Goal: Check status: Check status

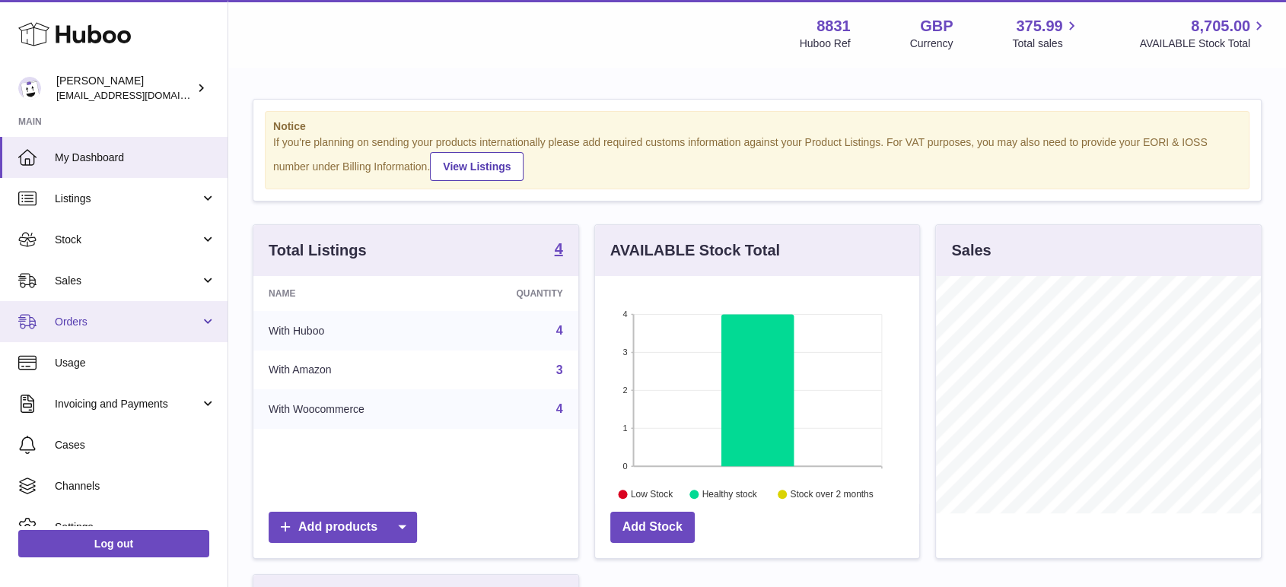
scroll to position [237, 324]
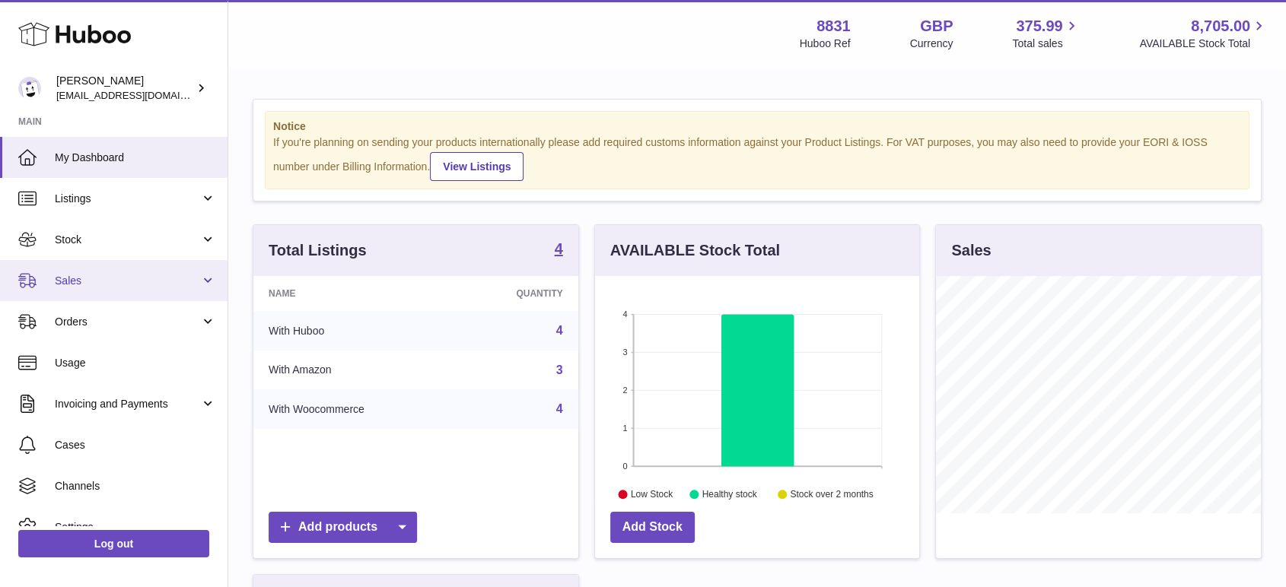
click at [91, 274] on span "Sales" at bounding box center [127, 281] width 145 height 14
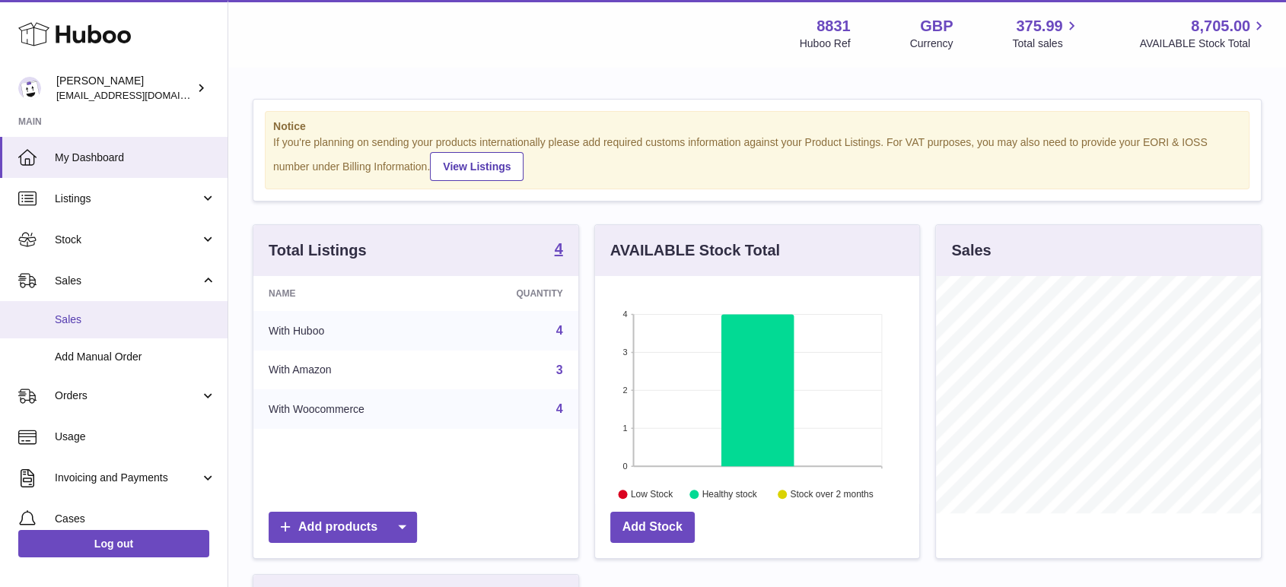
click at [111, 324] on span "Sales" at bounding box center [135, 320] width 161 height 14
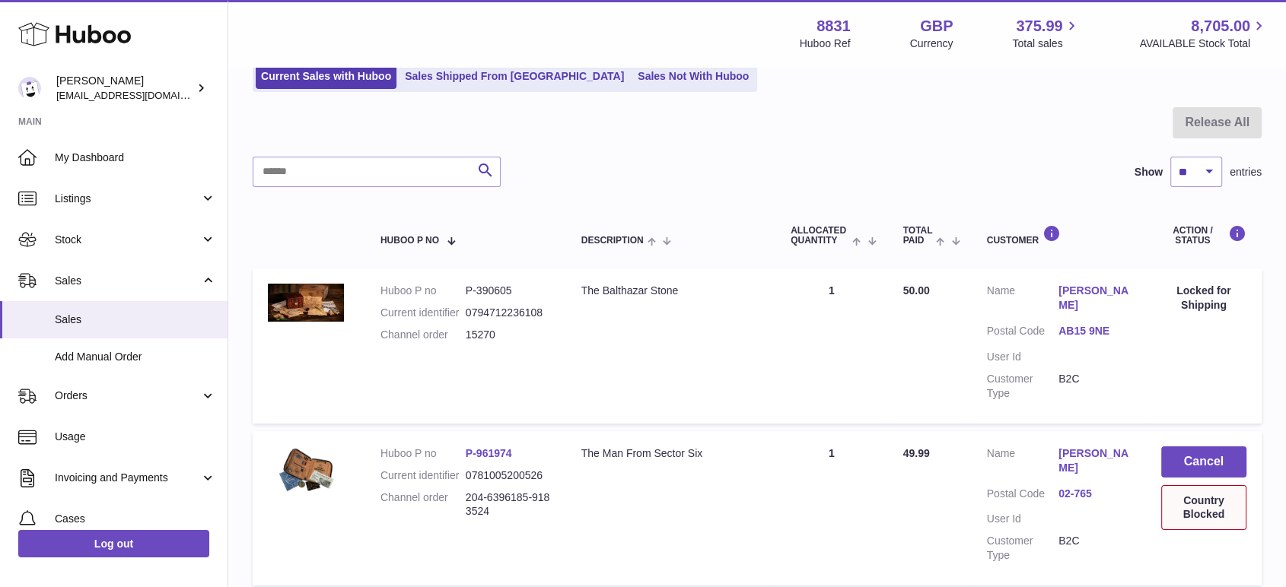
scroll to position [338, 0]
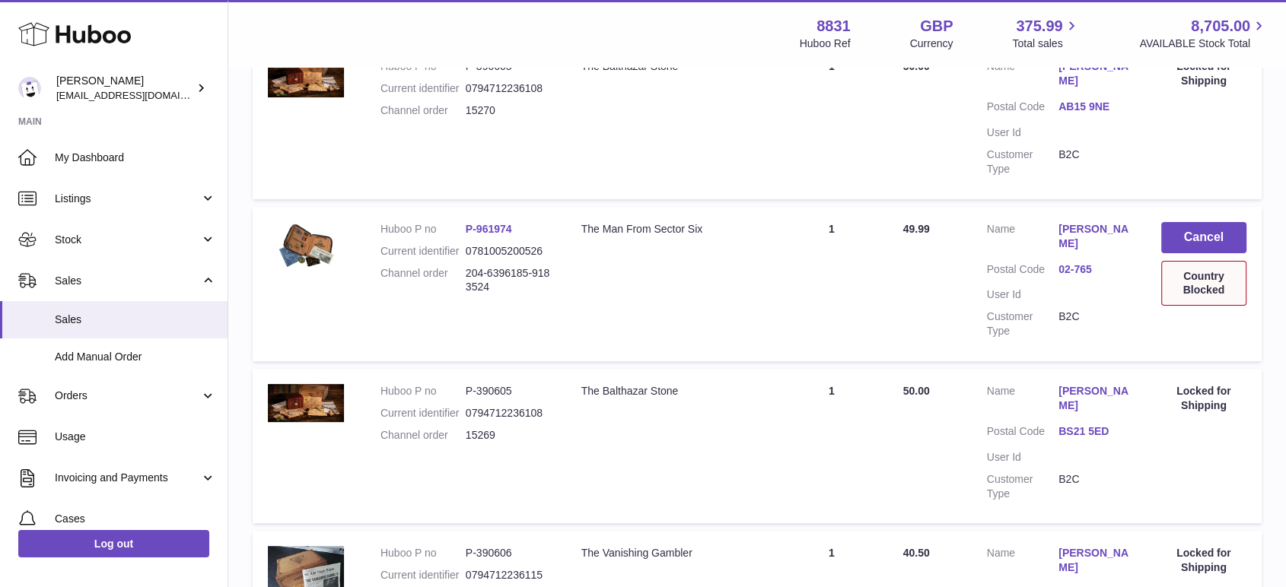
click at [775, 300] on td "Quantity Sold 1" at bounding box center [831, 284] width 113 height 154
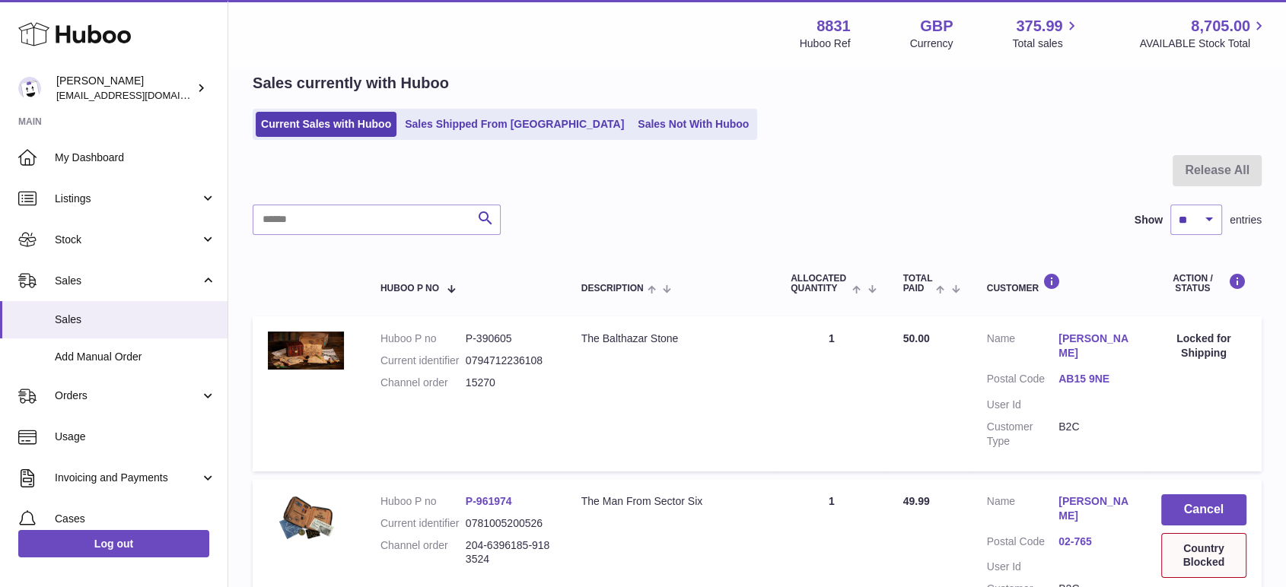
scroll to position [0, 0]
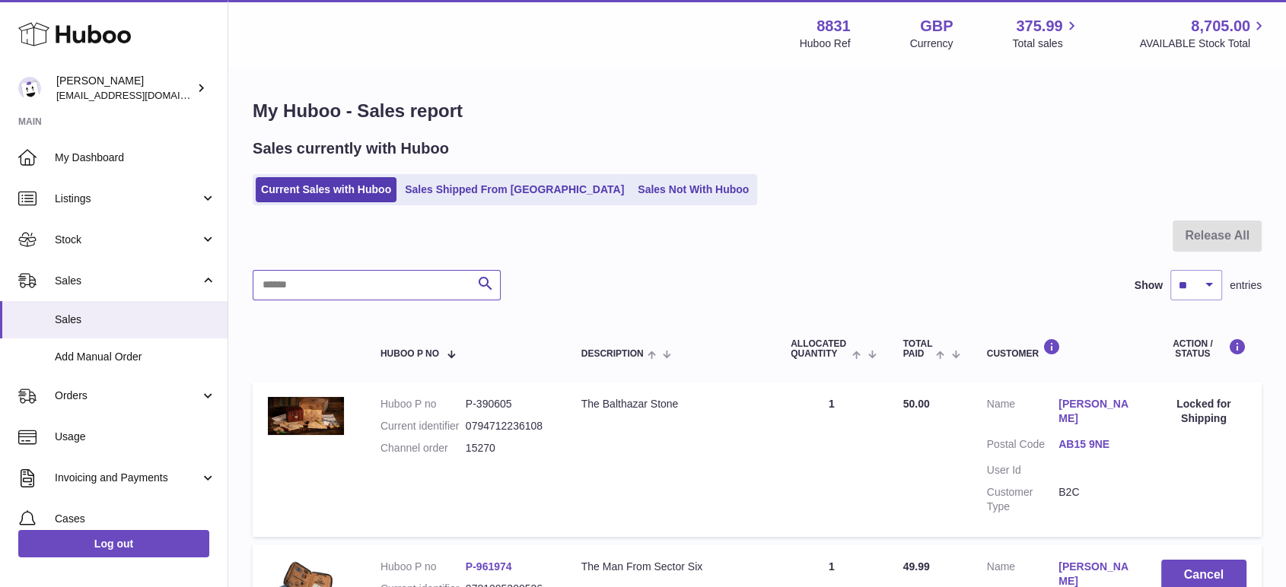
click at [358, 291] on input "text" at bounding box center [377, 285] width 248 height 30
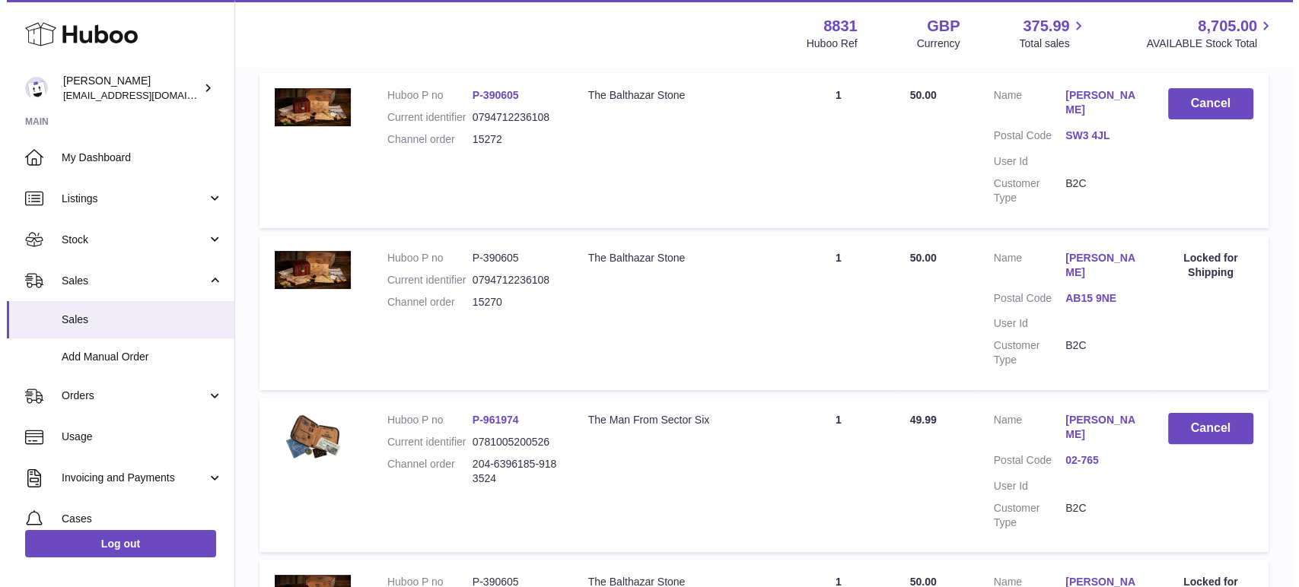
scroll to position [338, 0]
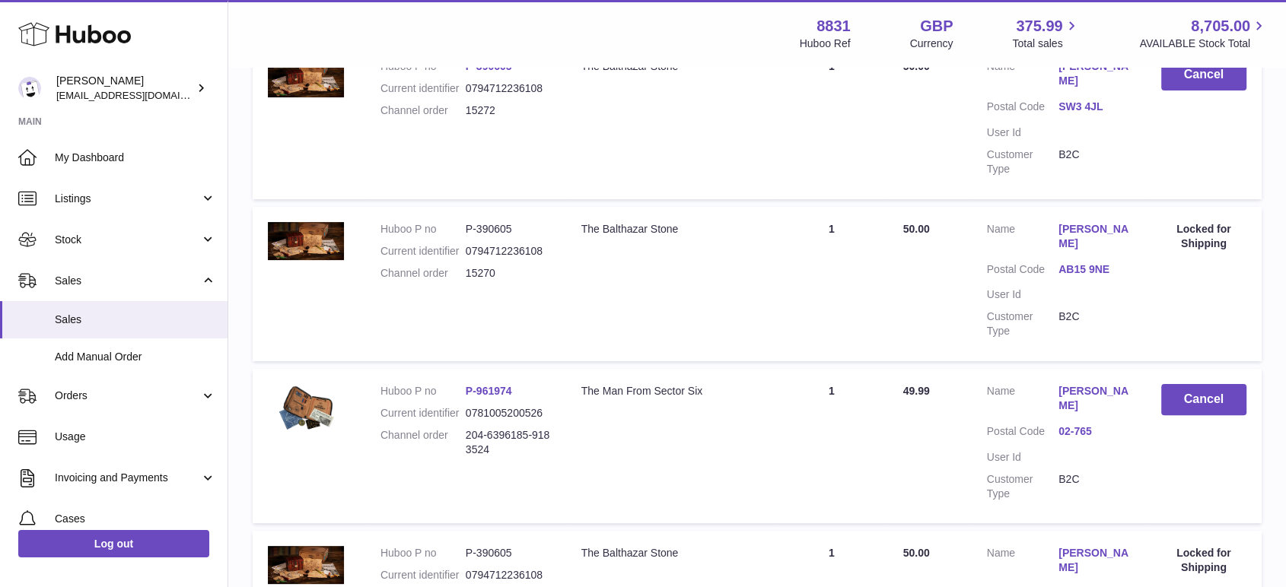
click at [1074, 384] on link "[PERSON_NAME]" at bounding box center [1095, 398] width 72 height 29
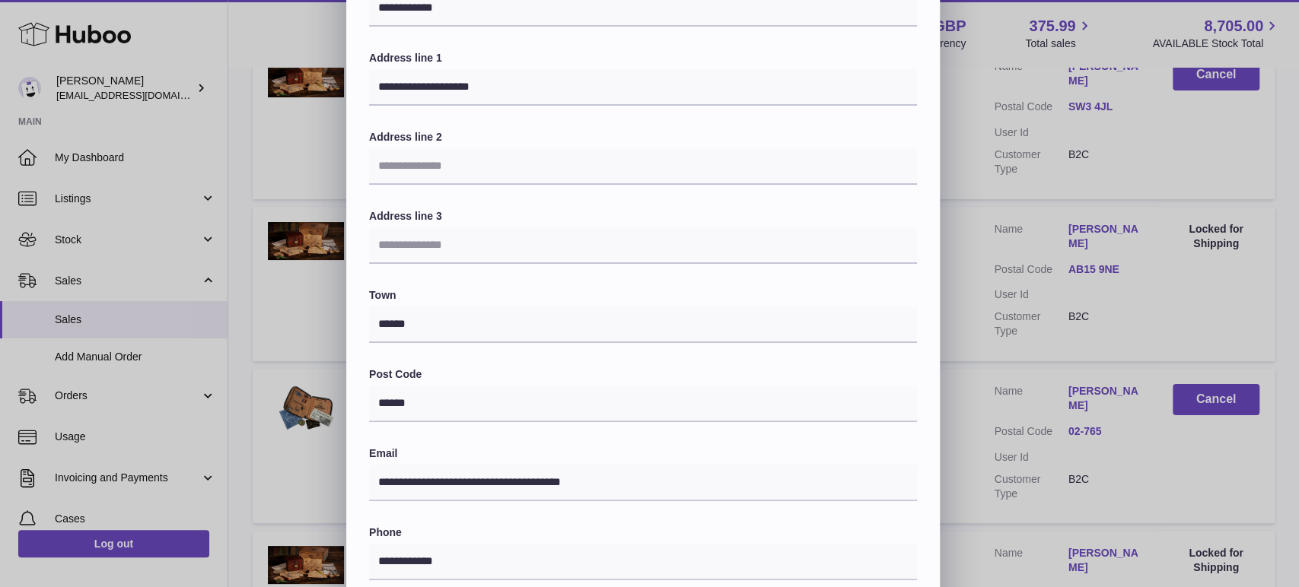
scroll to position [371, 0]
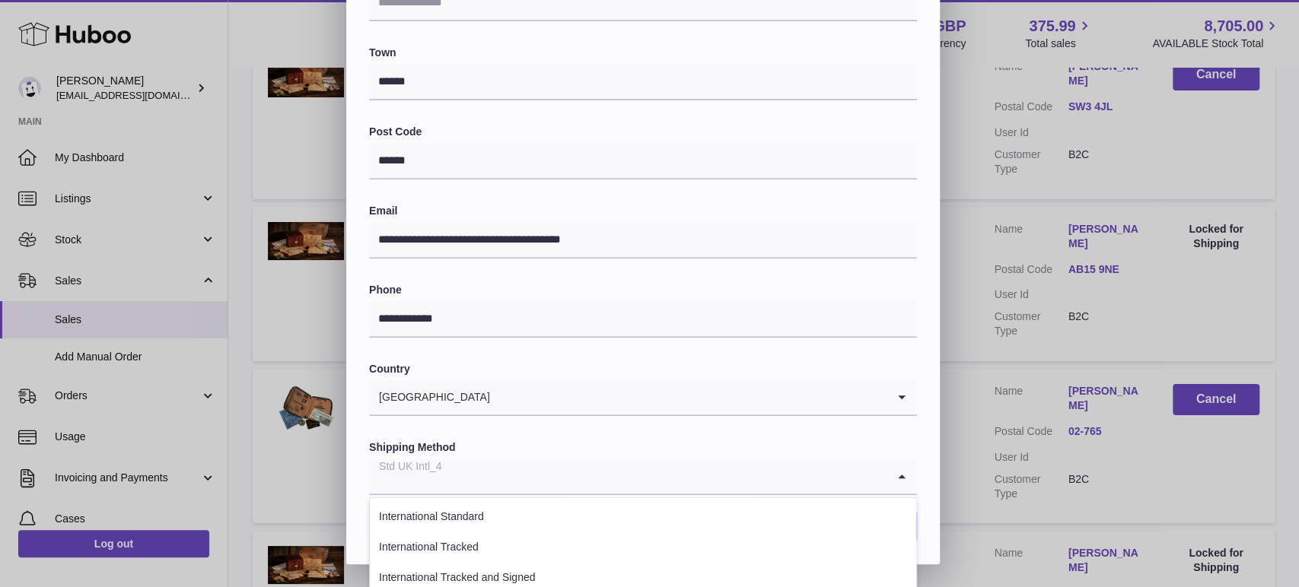
click at [530, 479] on input "Search for option" at bounding box center [627, 476] width 517 height 35
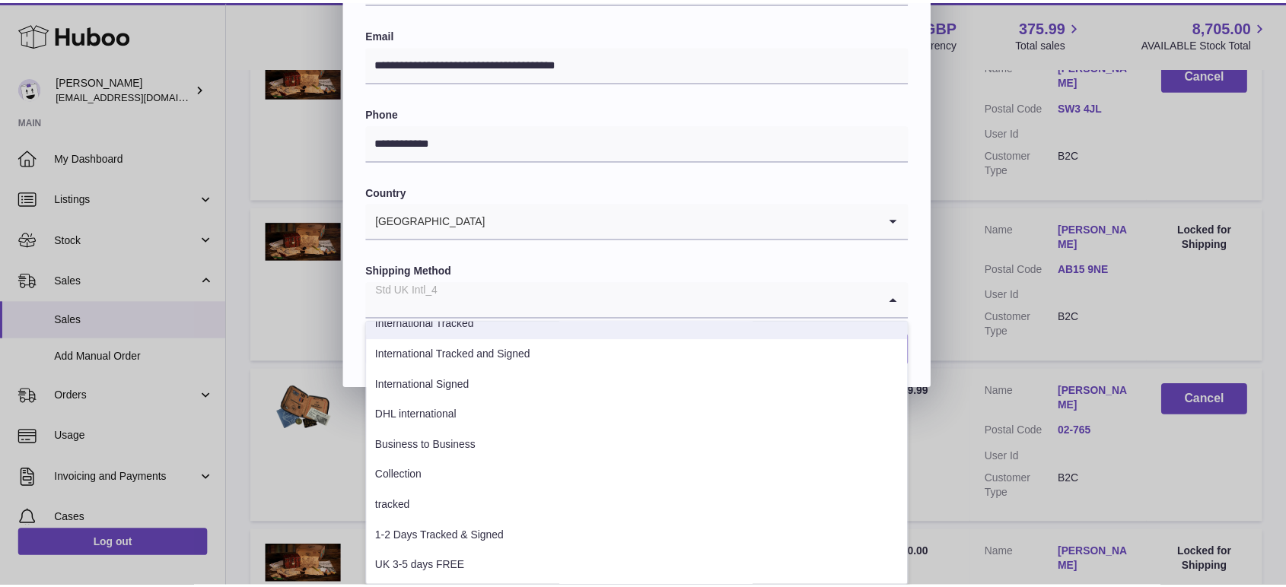
scroll to position [34, 0]
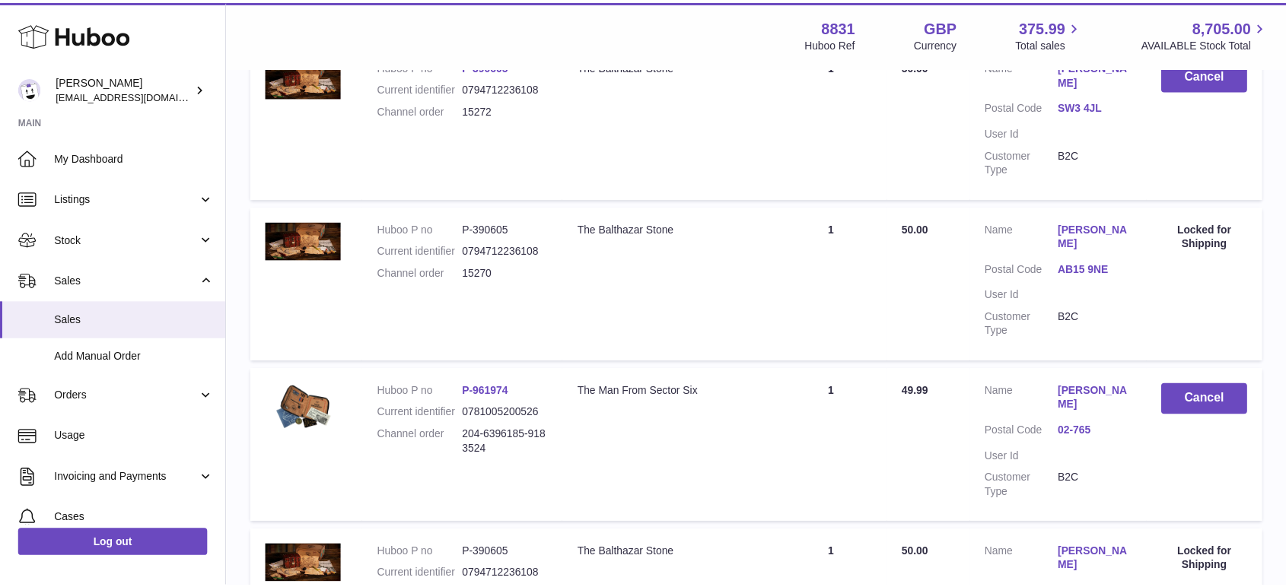
scroll to position [0, 0]
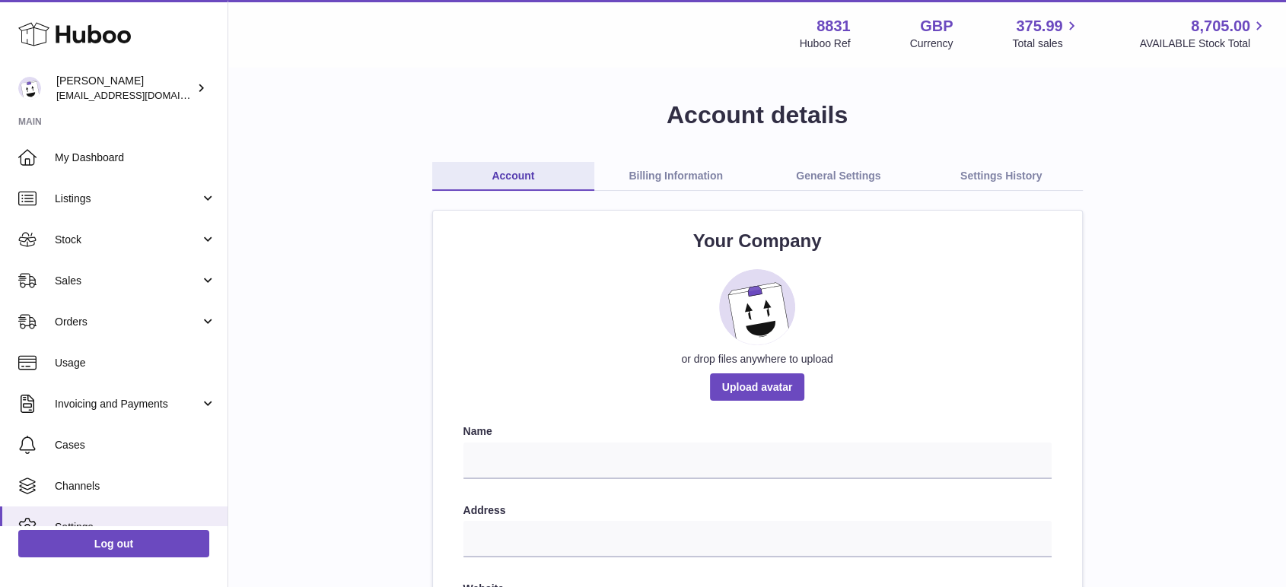
click at [692, 182] on link "Billing Information" at bounding box center [675, 176] width 163 height 29
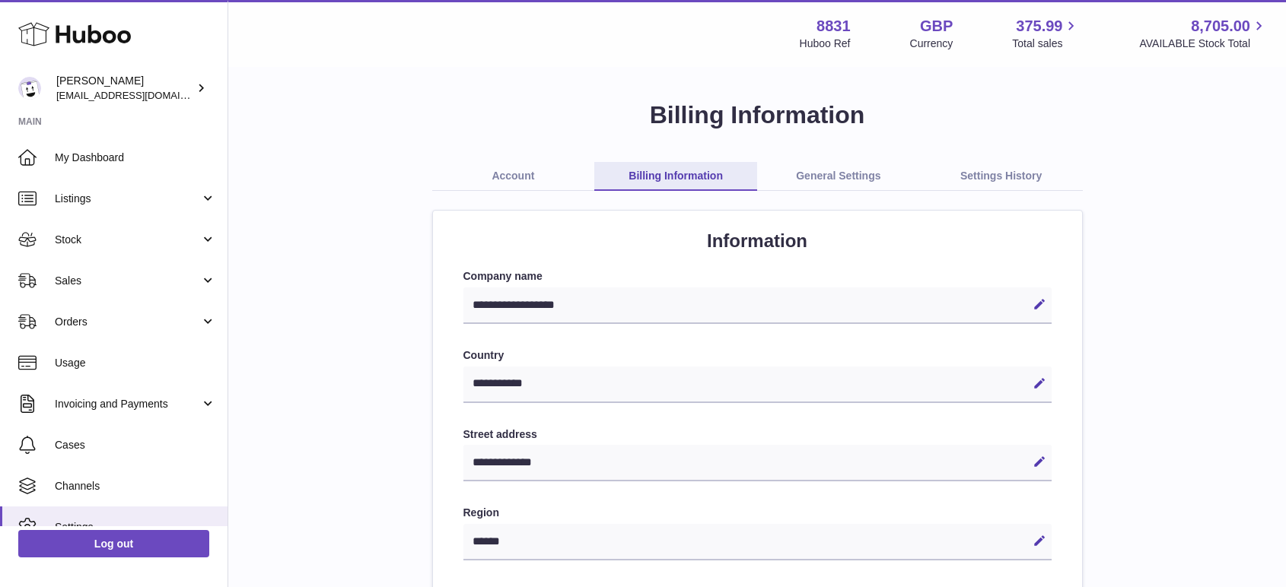
select select "**"
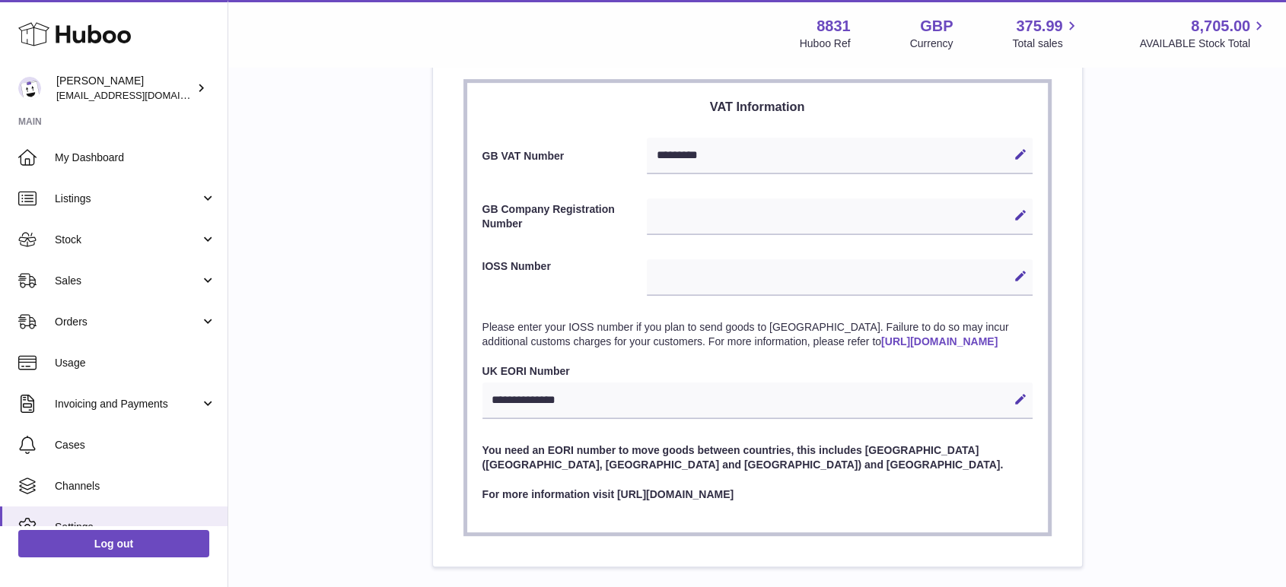
scroll to position [591, 0]
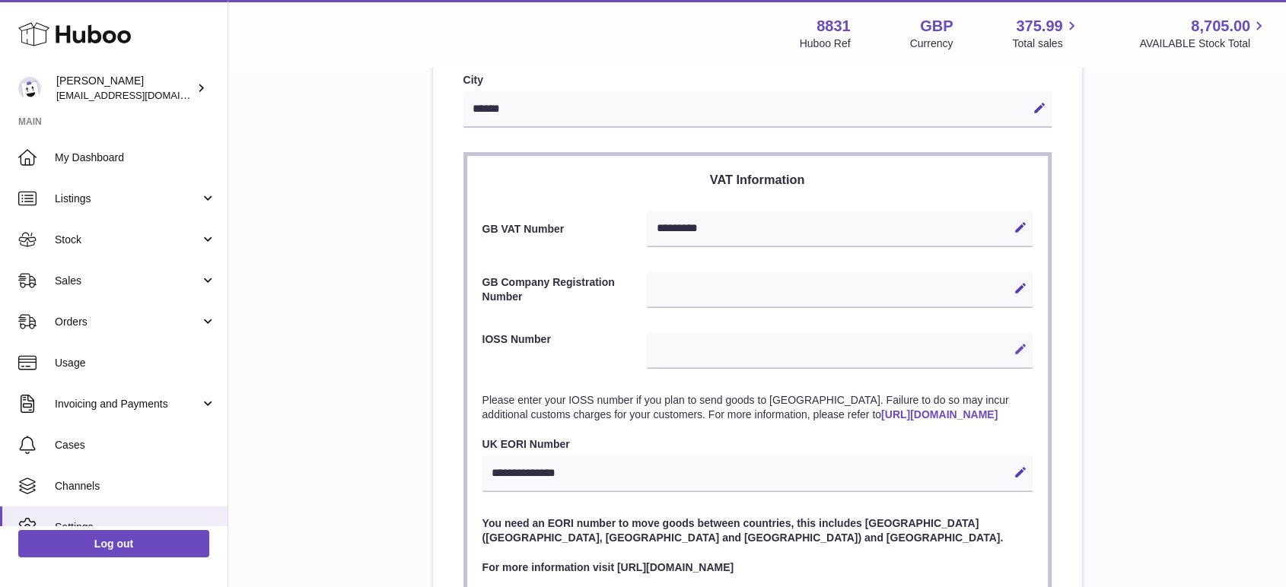
click at [1020, 345] on icon at bounding box center [1021, 349] width 14 height 14
click at [725, 361] on input "text" at bounding box center [839, 351] width 385 height 37
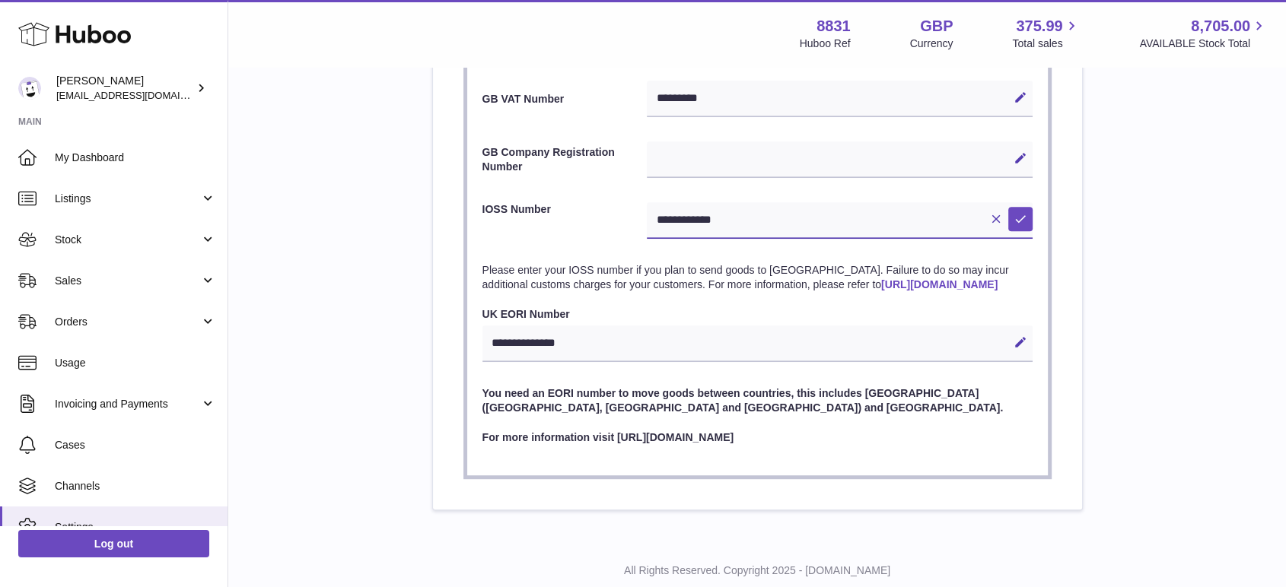
scroll to position [692, 0]
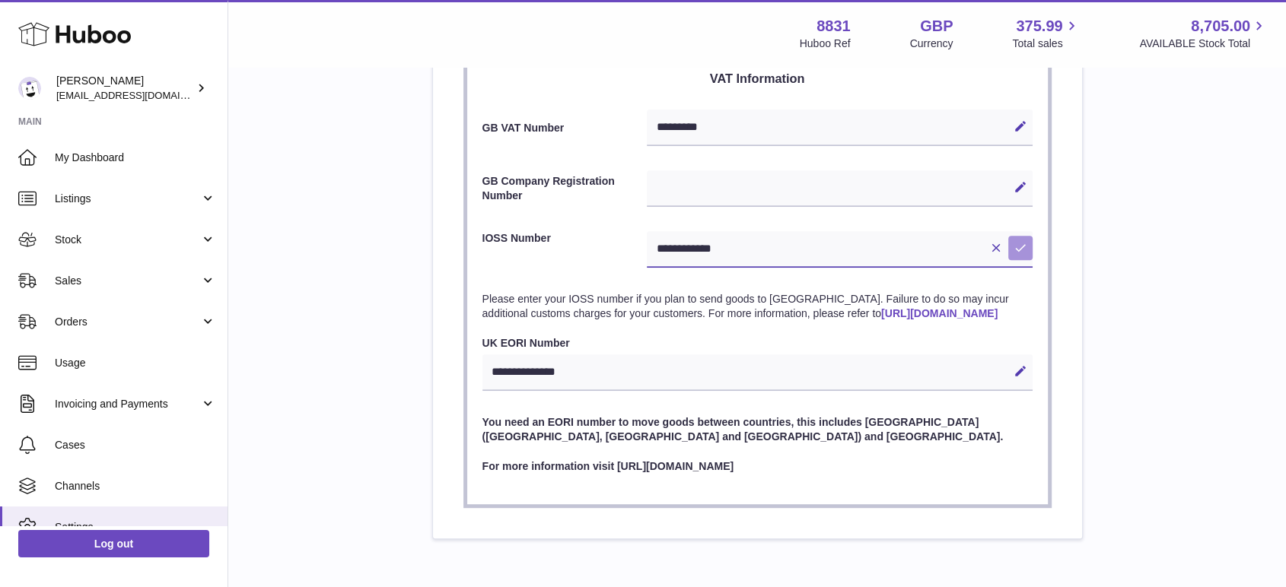
type input "**********"
click at [1017, 247] on icon at bounding box center [1021, 248] width 14 height 14
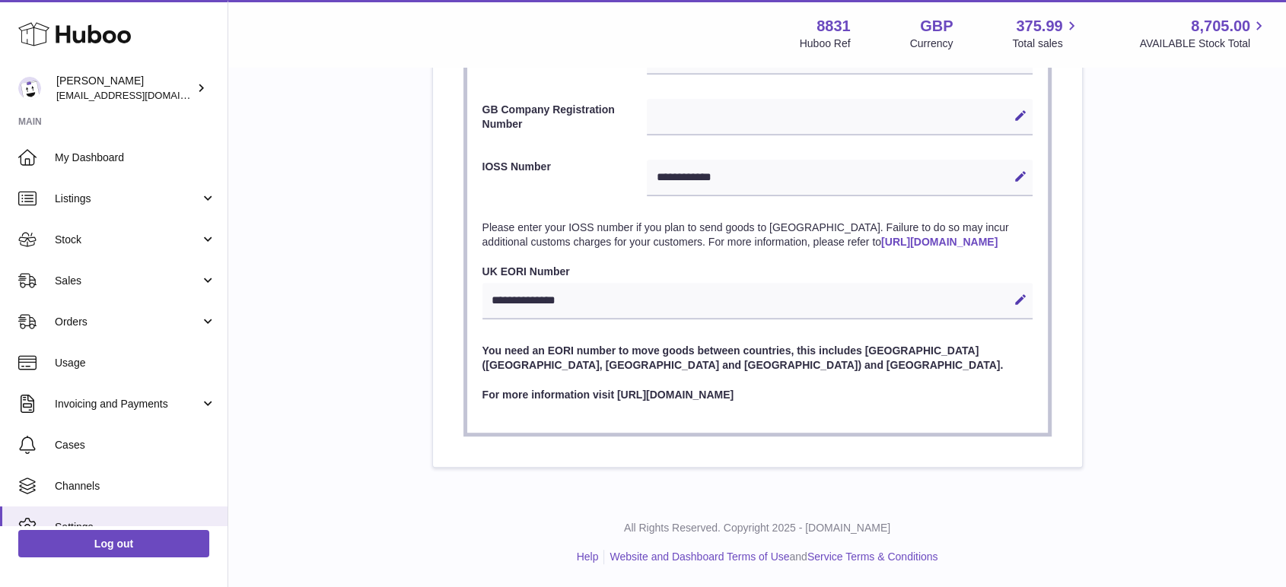
scroll to position [524, 0]
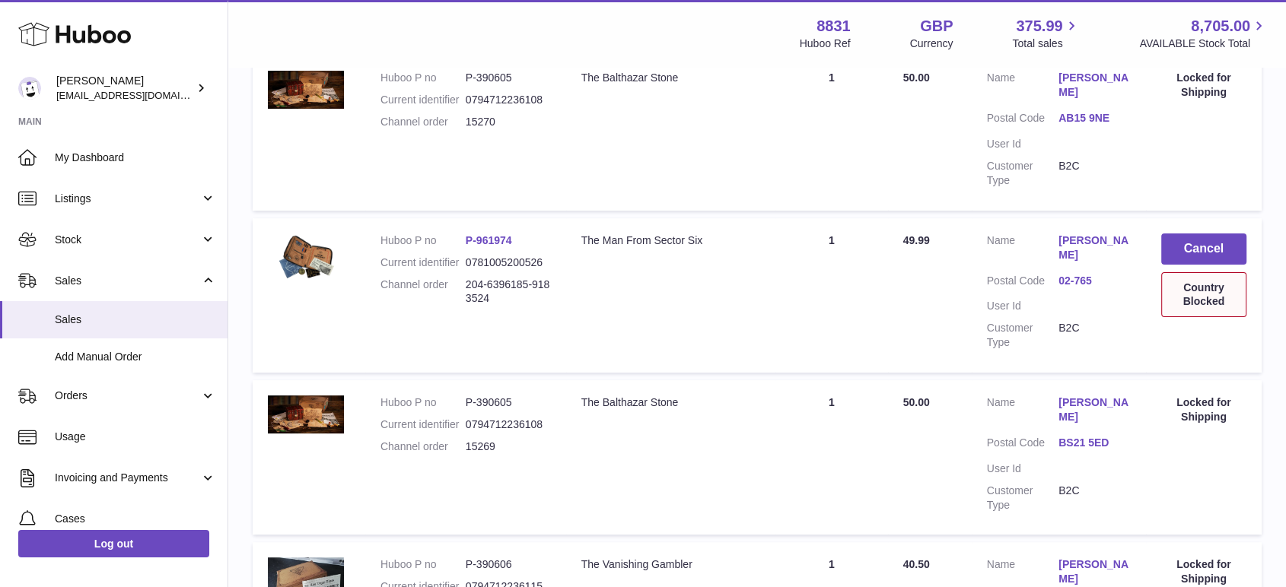
scroll to position [338, 0]
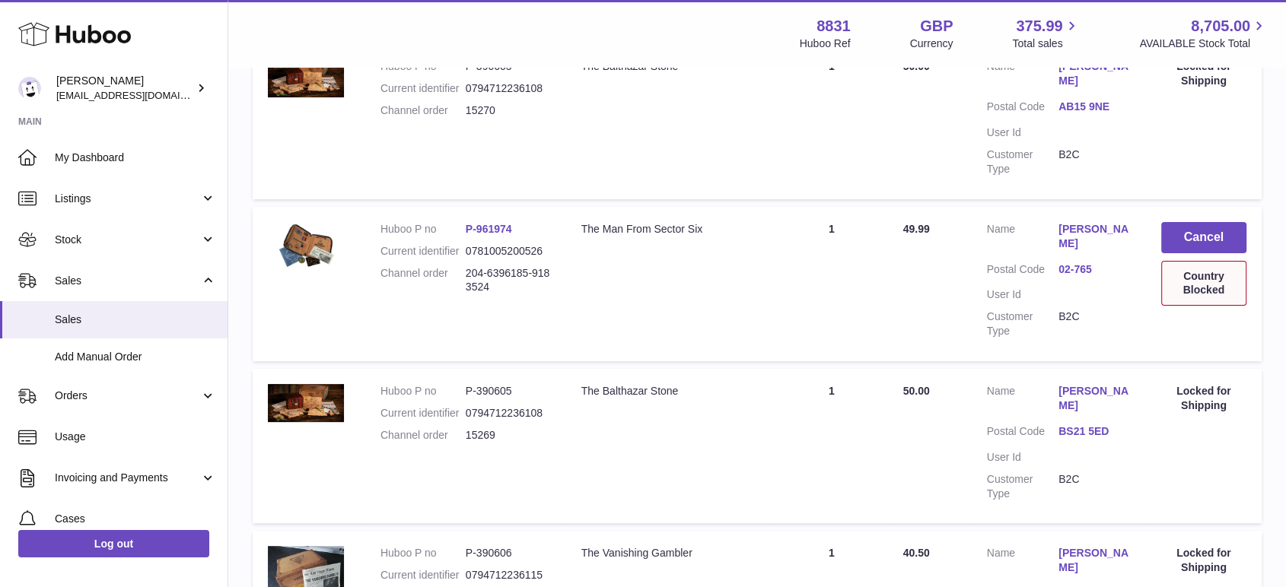
click at [491, 231] on link "P-961974" at bounding box center [489, 229] width 46 height 12
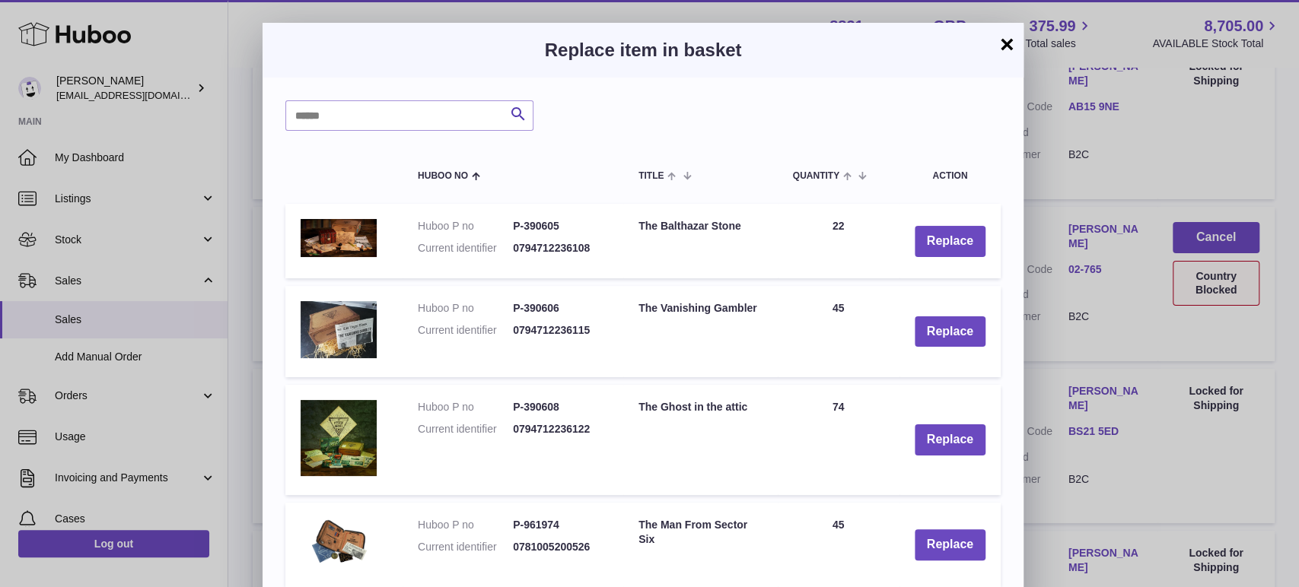
drag, startPoint x: 1008, startPoint y: 41, endPoint x: 908, endPoint y: 90, distance: 111.6
click at [1007, 43] on button "×" at bounding box center [1007, 44] width 18 height 18
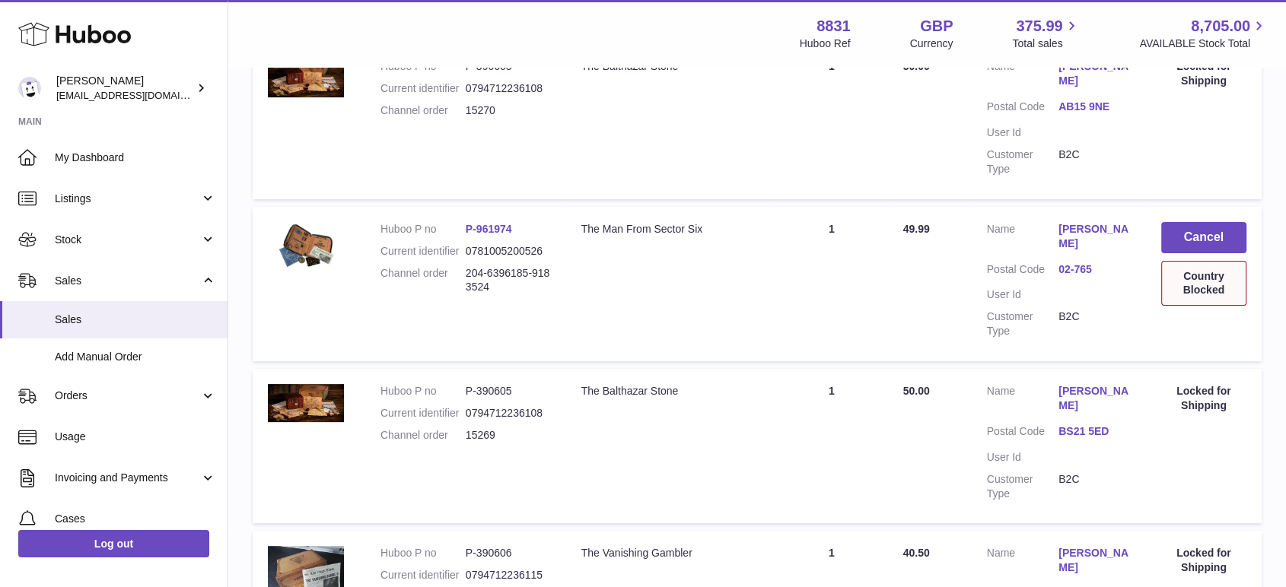
drag, startPoint x: 536, startPoint y: 226, endPoint x: 481, endPoint y: 228, distance: 54.8
click at [481, 228] on dd "P-961974" at bounding box center [508, 229] width 85 height 14
copy link "961974"
click at [110, 210] on link "Listings" at bounding box center [114, 198] width 228 height 41
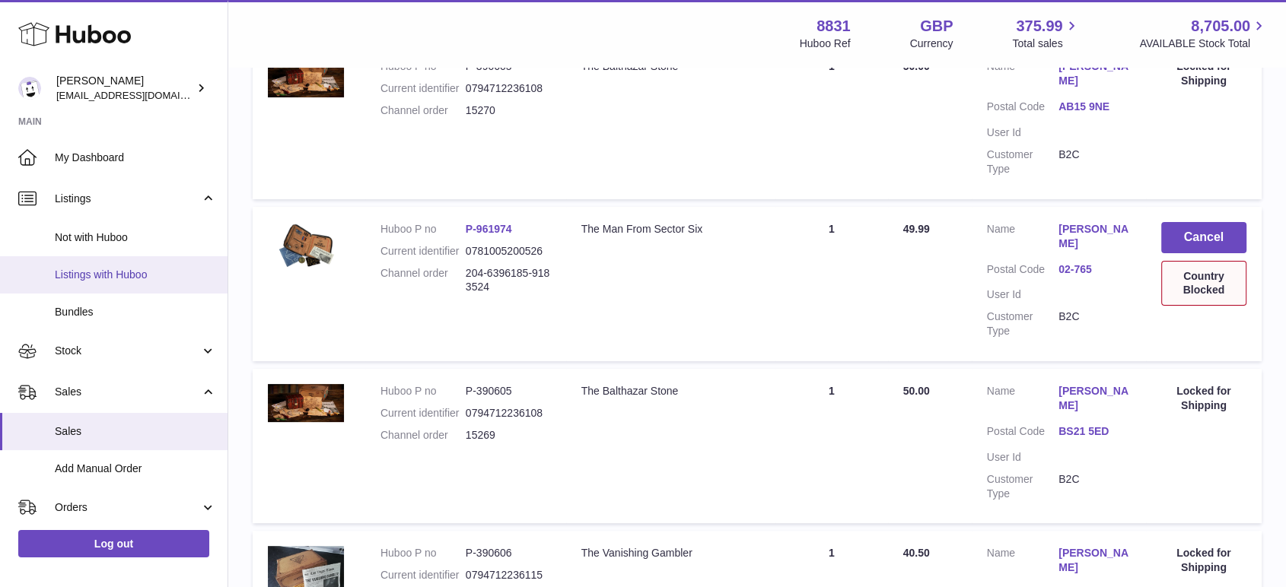
click at [102, 285] on link "Listings with Huboo" at bounding box center [114, 274] width 228 height 37
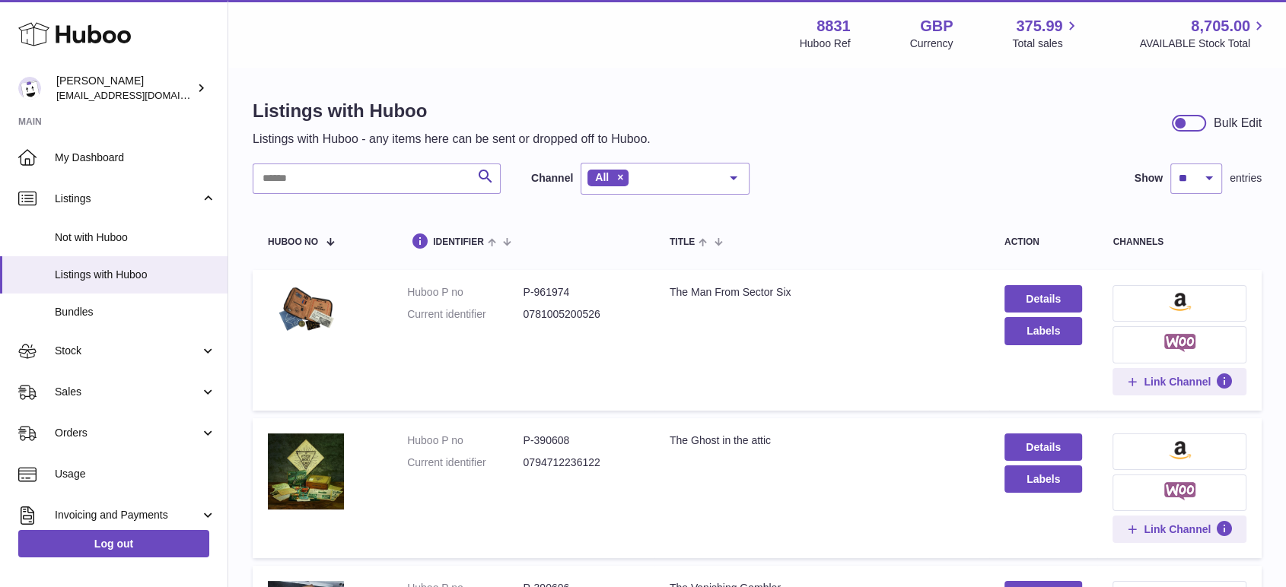
click at [307, 196] on div "Search Channel All All eBay Amazon Shopify Woocommerce Etsy No elements found. …" at bounding box center [757, 492] width 1009 height 658
drag, startPoint x: 317, startPoint y: 186, endPoint x: 345, endPoint y: 178, distance: 29.9
click at [317, 186] on input "text" at bounding box center [377, 179] width 248 height 30
paste input "******"
type input "******"
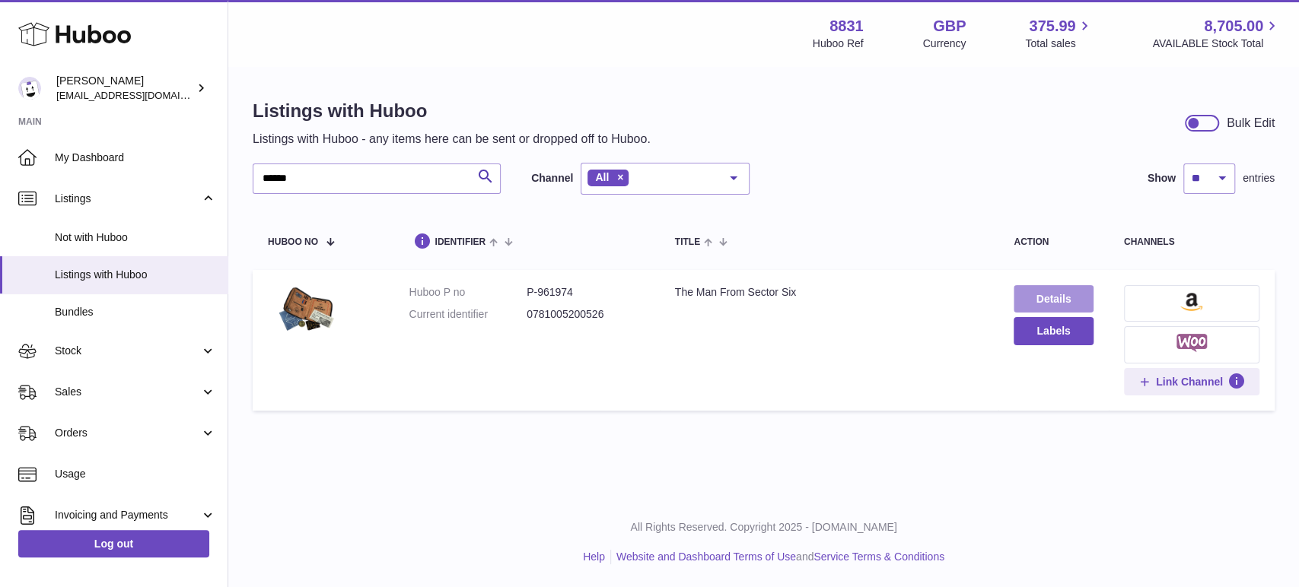
click at [1060, 297] on link "Details" at bounding box center [1054, 298] width 80 height 27
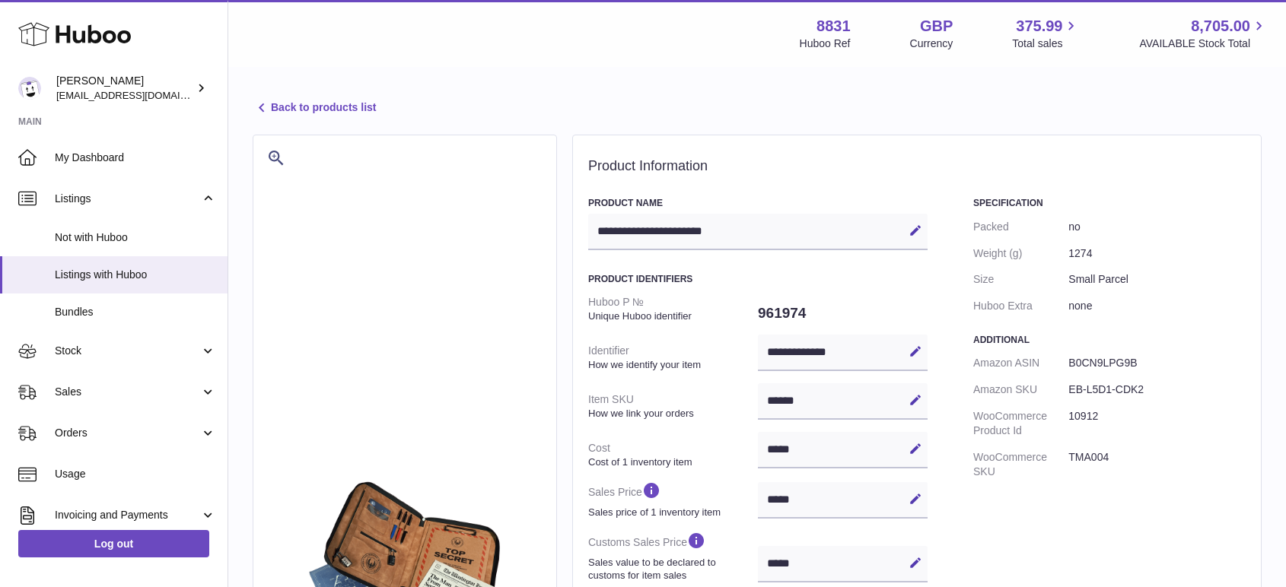
select select "**"
select select "****"
click at [336, 92] on div "**********" at bounding box center [757, 562] width 1058 height 989
click at [334, 103] on link "Back to products list" at bounding box center [314, 108] width 123 height 18
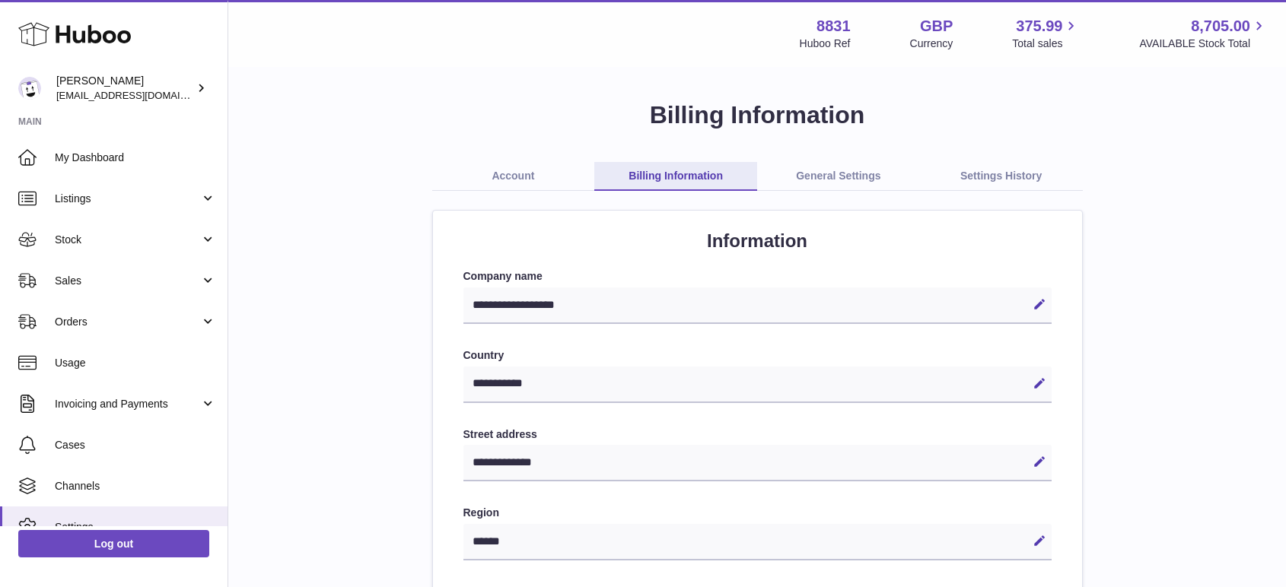
select select "**"
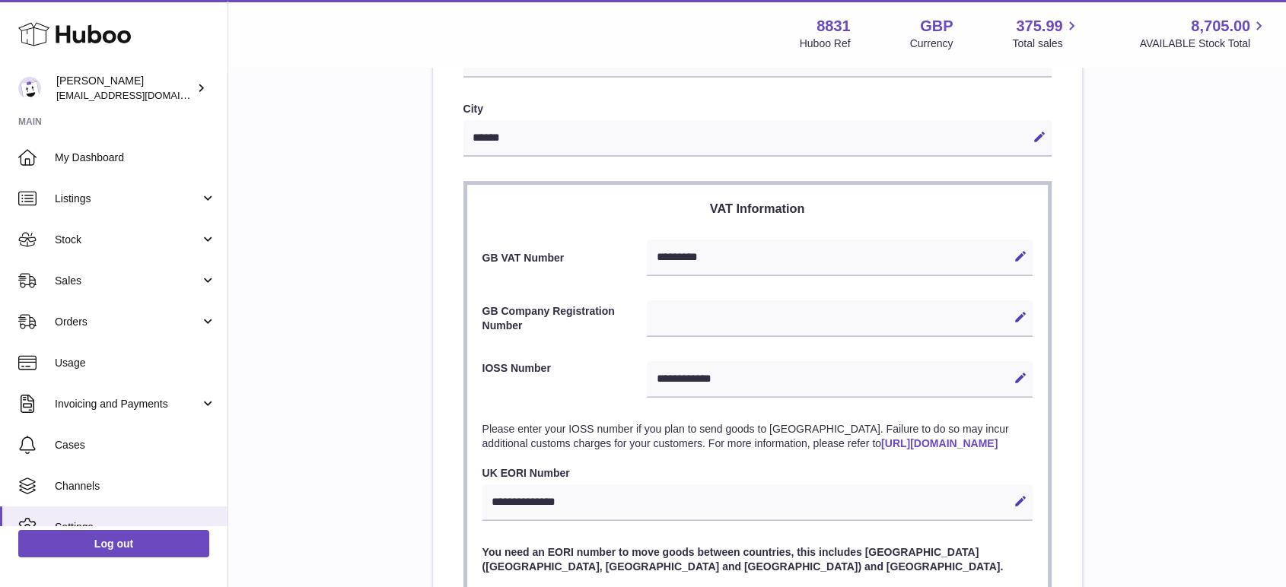
scroll to position [524, 0]
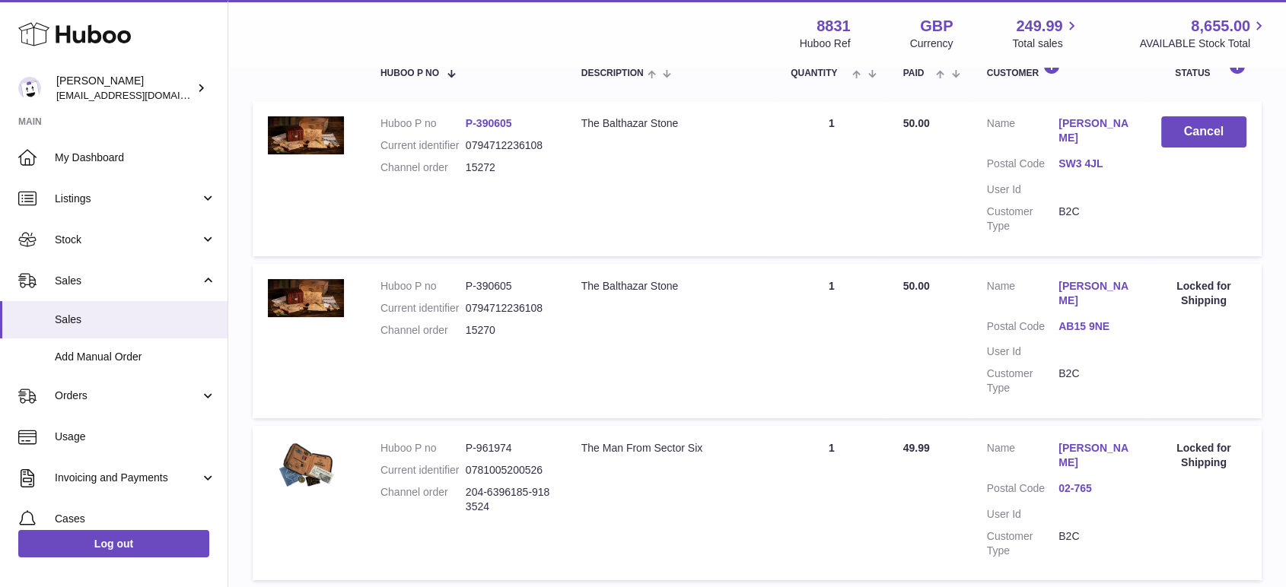
scroll to position [203, 0]
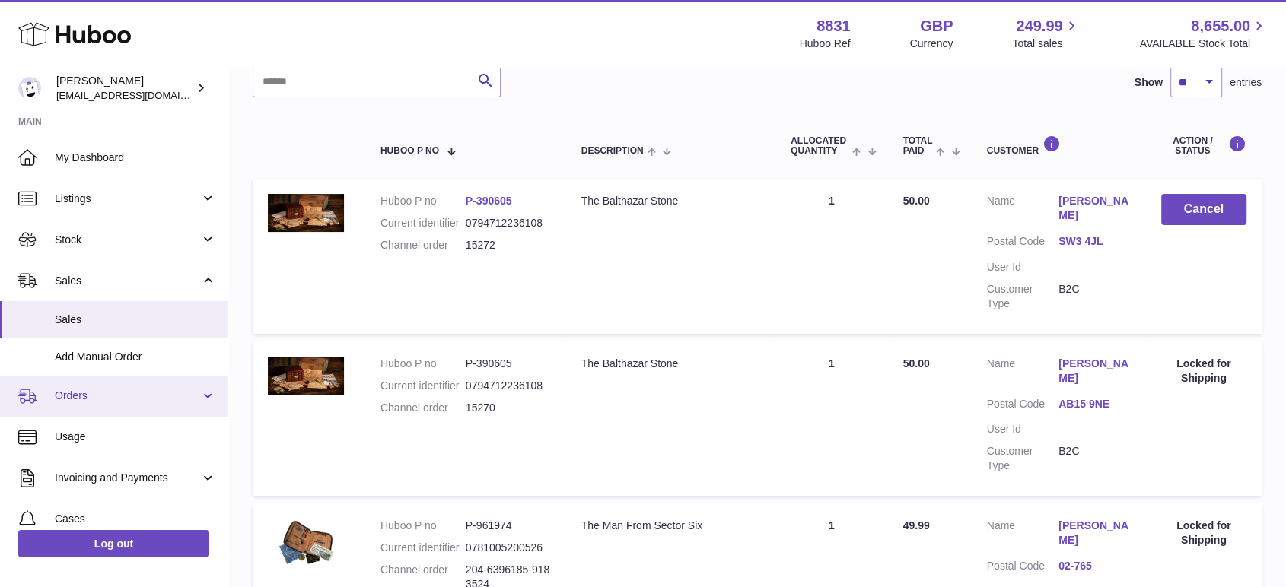
click at [108, 390] on span "Orders" at bounding box center [127, 396] width 145 height 14
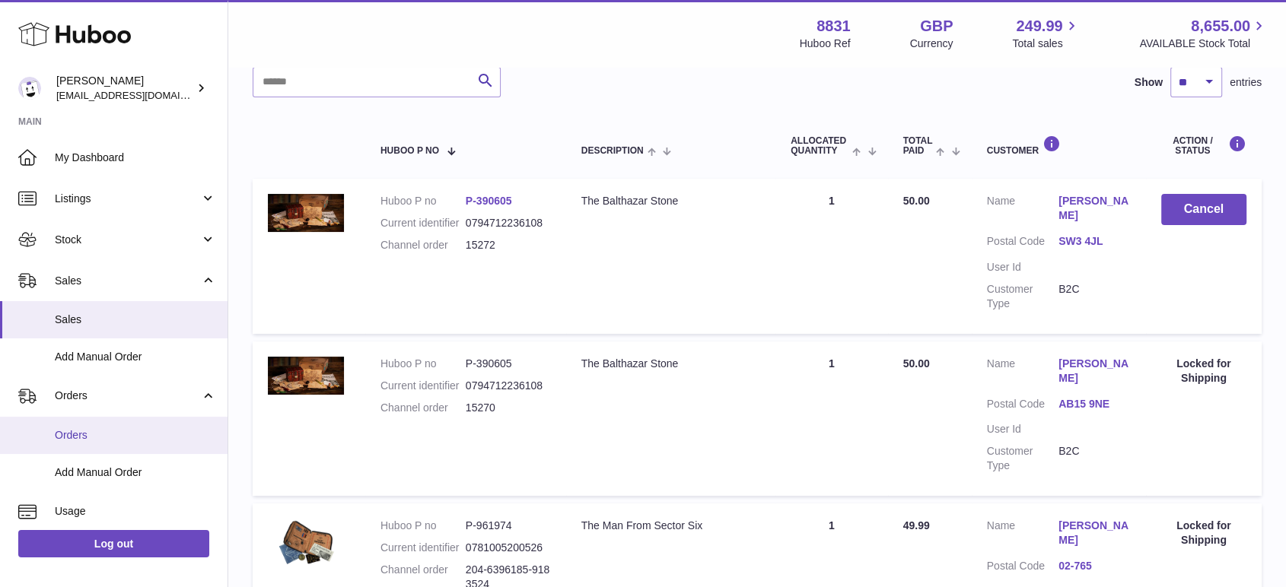
click at [111, 433] on span "Orders" at bounding box center [135, 435] width 161 height 14
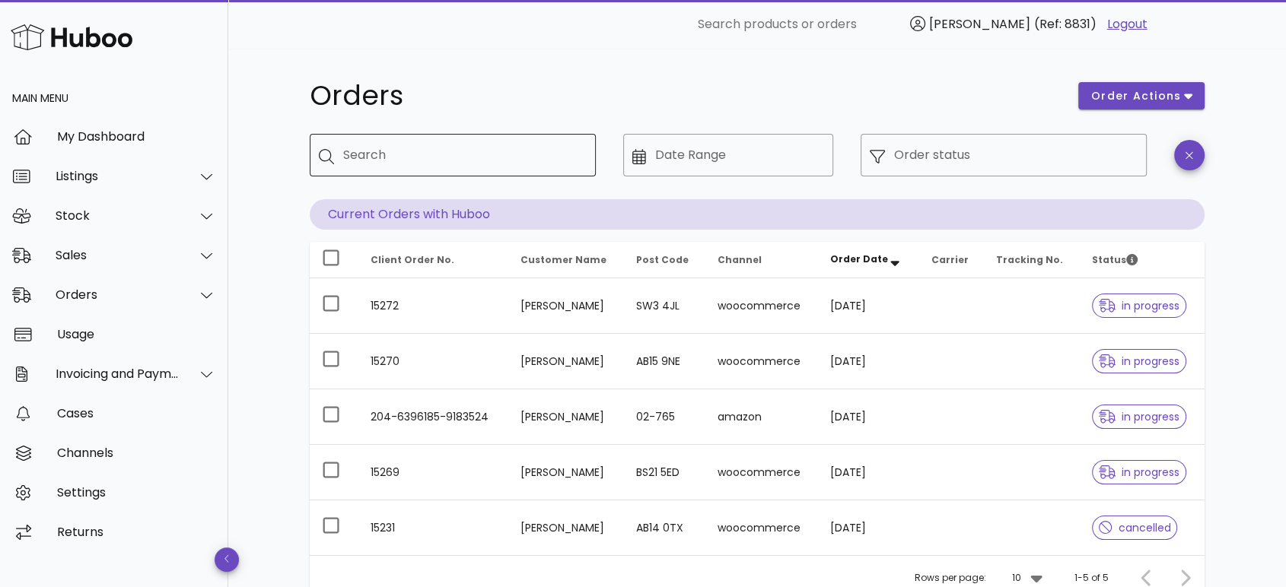
click at [451, 164] on input "Search" at bounding box center [463, 155] width 240 height 24
type input "*****"
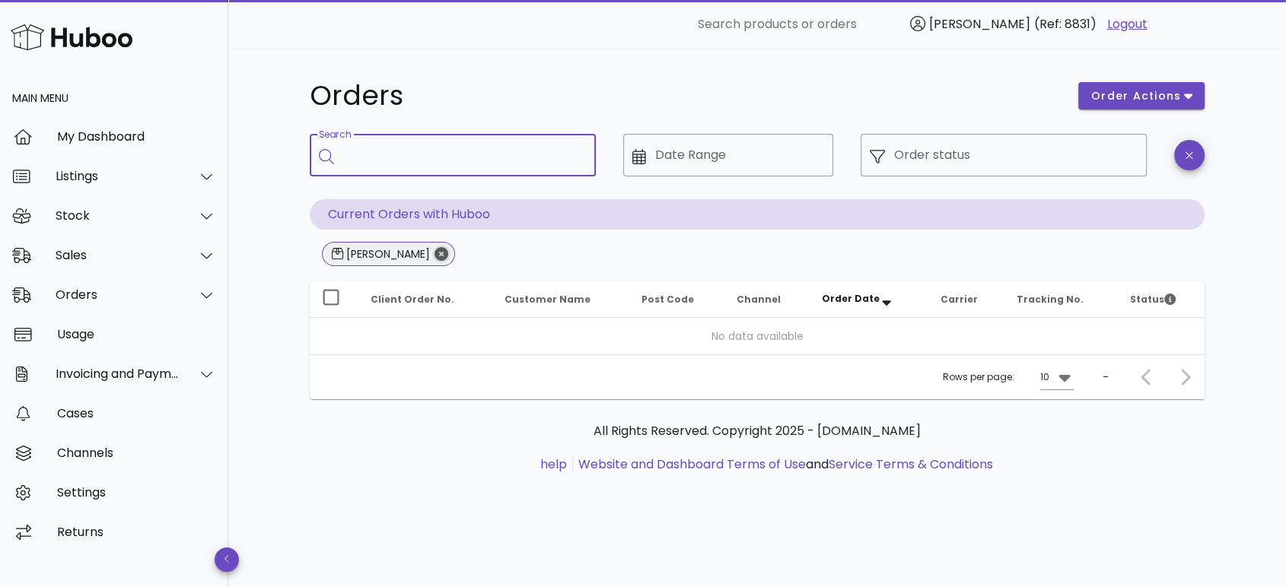
click at [435, 252] on icon "Close" at bounding box center [442, 254] width 14 height 14
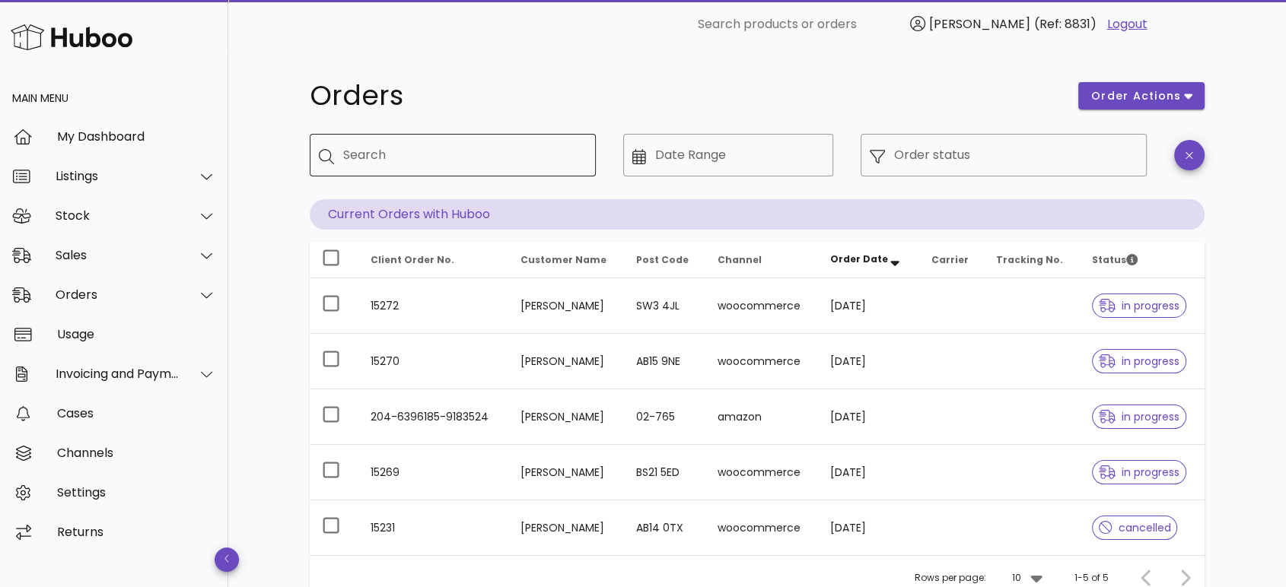
click at [420, 163] on input "Search" at bounding box center [463, 155] width 240 height 24
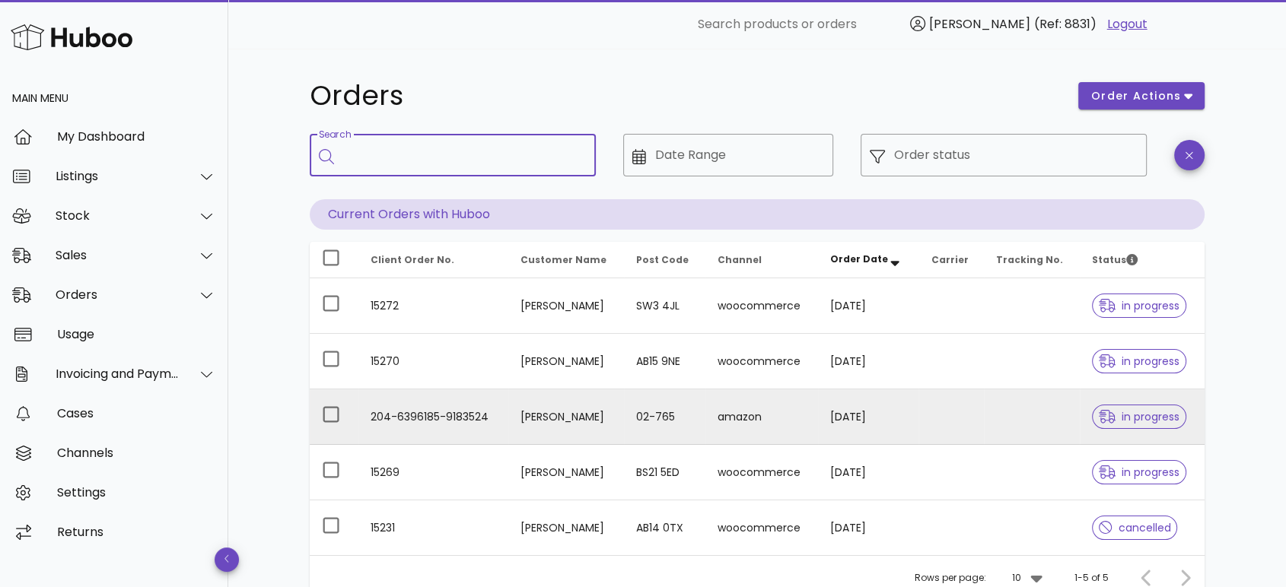
click at [974, 436] on td at bounding box center [950, 418] width 65 height 56
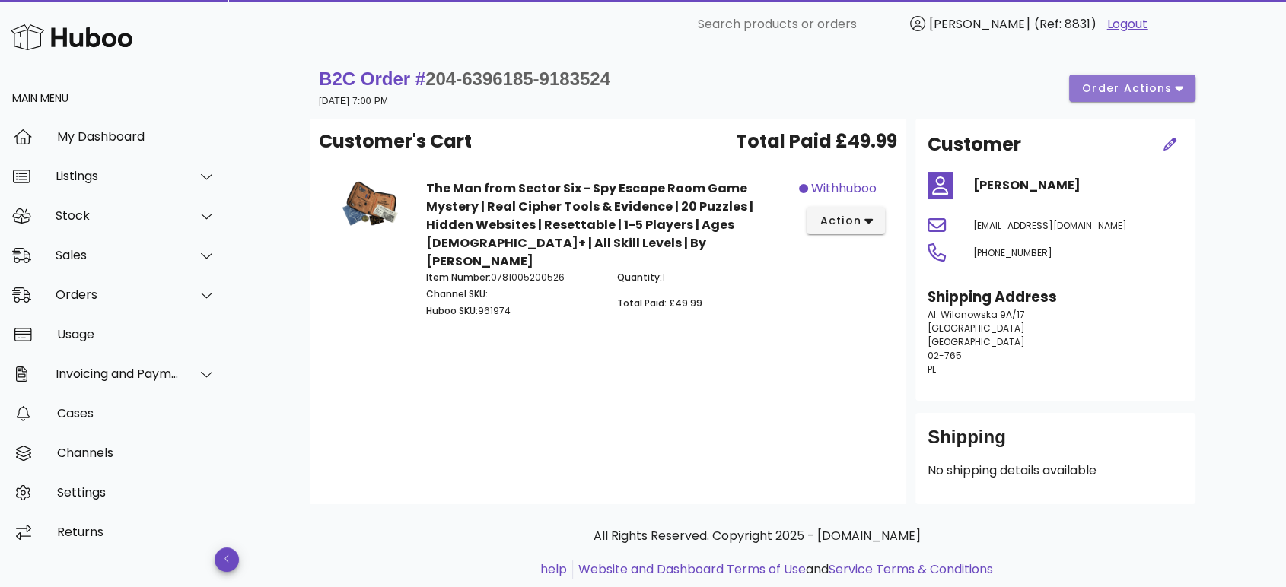
click at [1129, 85] on span "order actions" at bounding box center [1126, 89] width 91 height 16
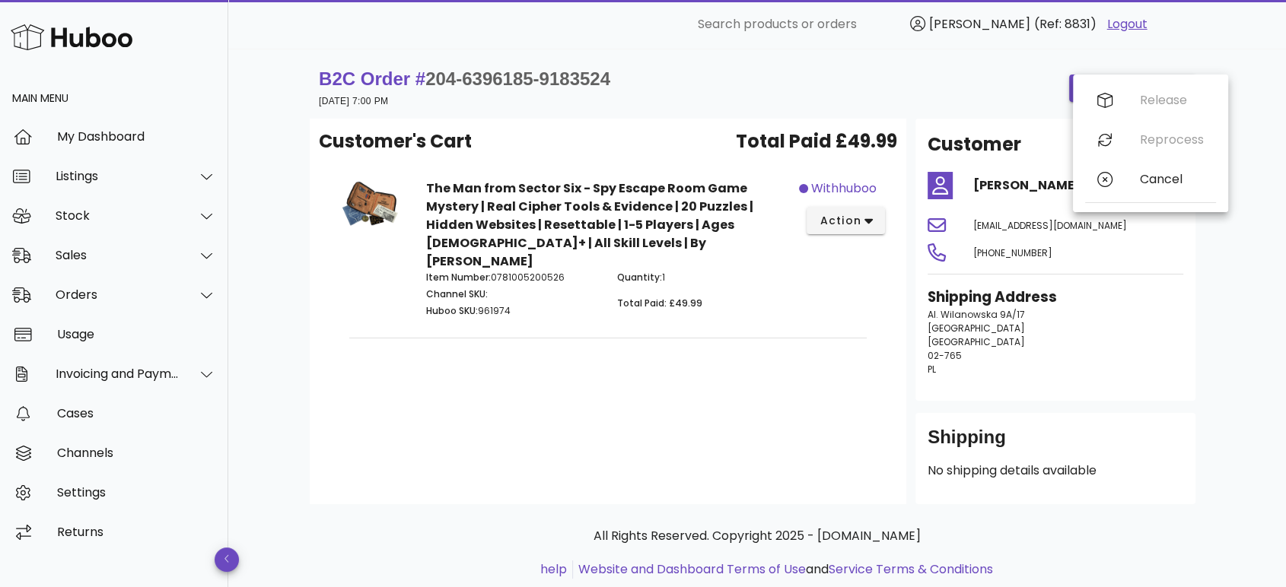
click at [1046, 359] on p "Al. [STREET_ADDRESS] 02-765 PL" at bounding box center [1056, 342] width 256 height 68
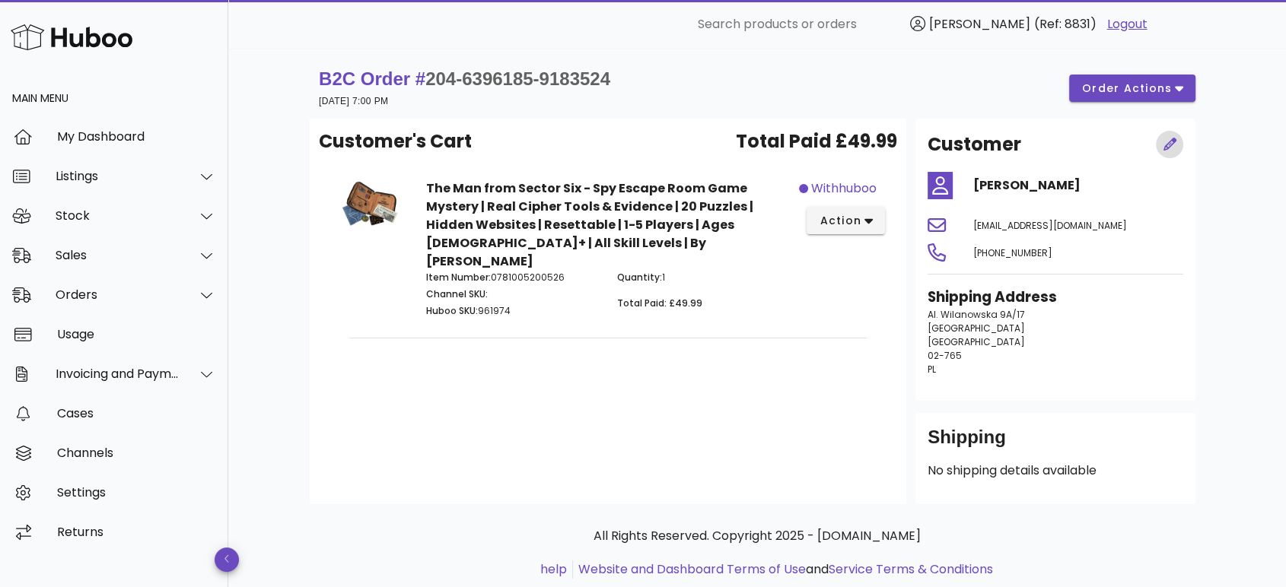
click at [1167, 145] on icon "button" at bounding box center [1170, 144] width 13 height 13
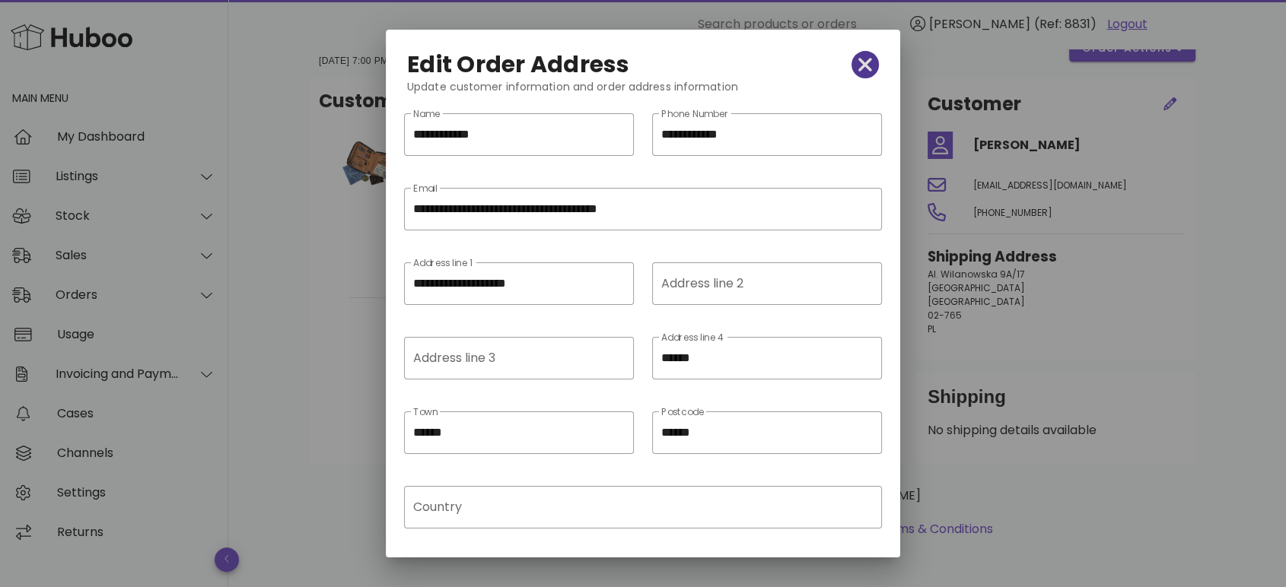
click at [858, 66] on icon "button" at bounding box center [865, 64] width 14 height 21
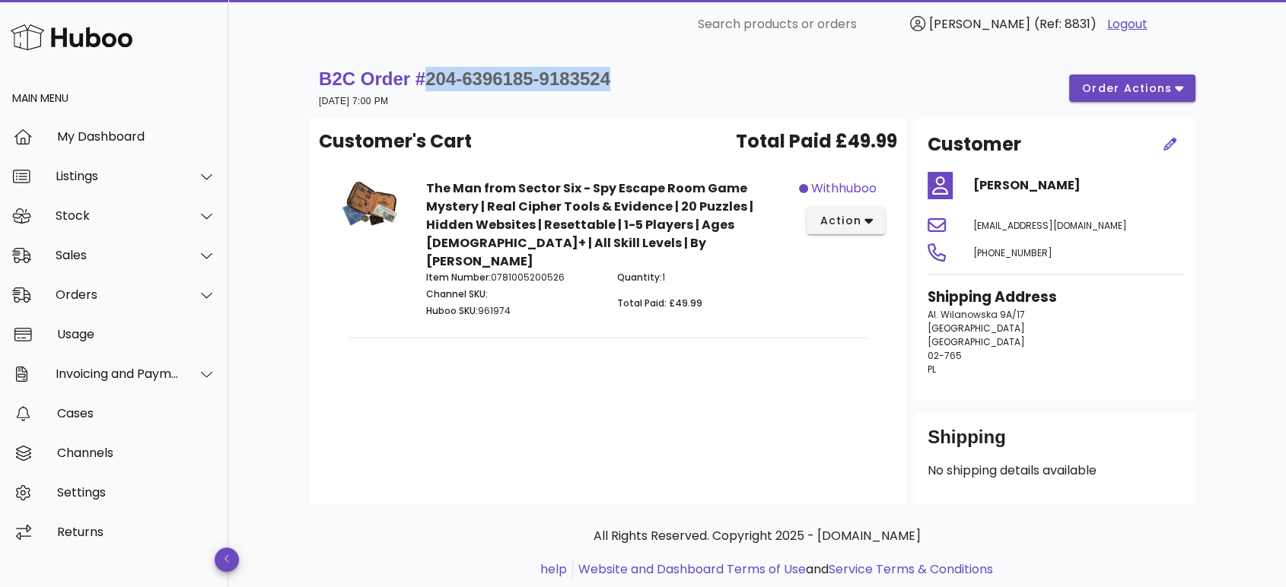
drag, startPoint x: 635, startPoint y: 78, endPoint x: 433, endPoint y: 75, distance: 202.5
click at [433, 75] on div "B2C Order # 204-6396185-9183524 [DATE] 7:00 PM order actions" at bounding box center [757, 88] width 877 height 43
click at [1125, 83] on span "order actions" at bounding box center [1126, 89] width 91 height 16
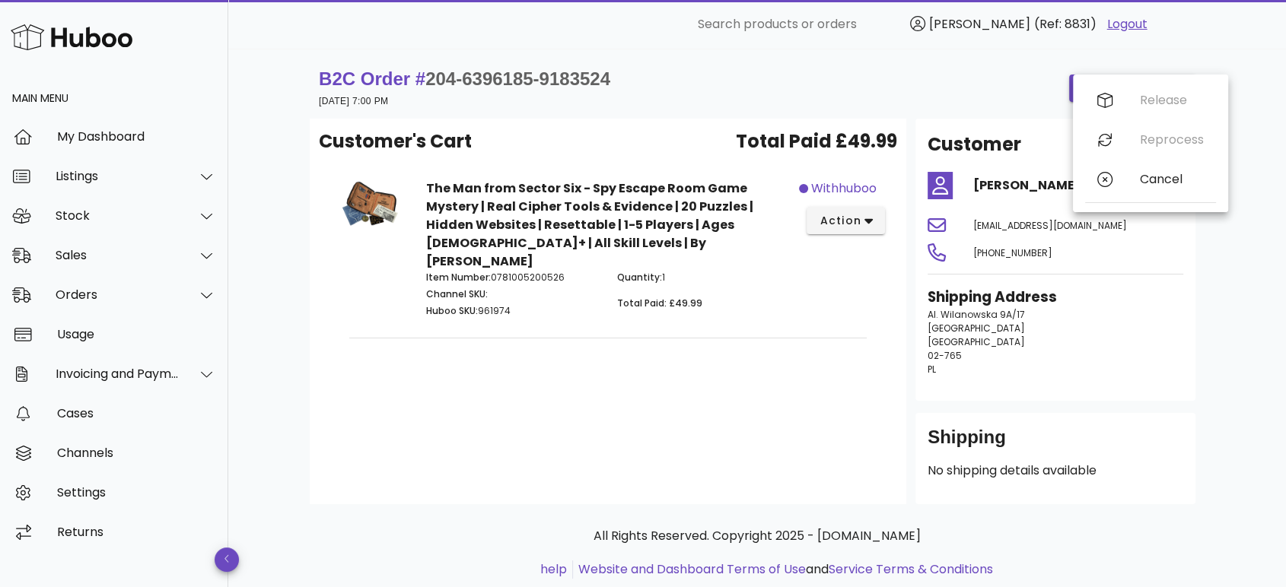
click at [776, 100] on div "B2C Order # 204-6396185-9183524 [DATE] 7:00 PM order actions" at bounding box center [757, 88] width 877 height 43
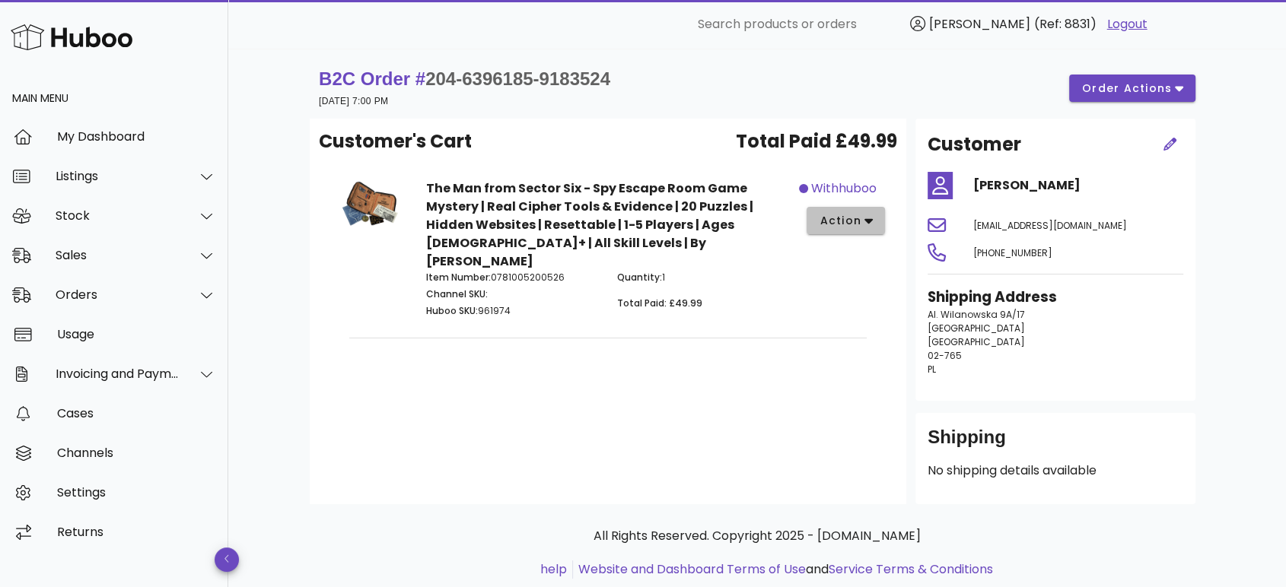
click at [855, 225] on span "action" at bounding box center [840, 221] width 43 height 16
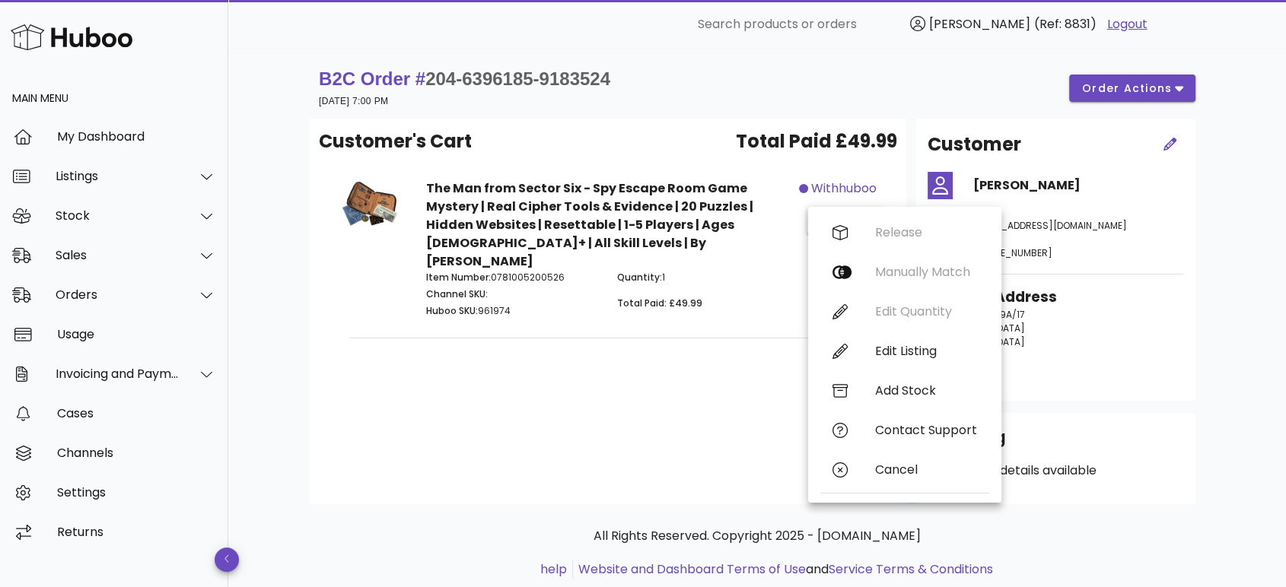
click at [1160, 271] on div "[PHONE_NUMBER]" at bounding box center [1078, 252] width 228 height 37
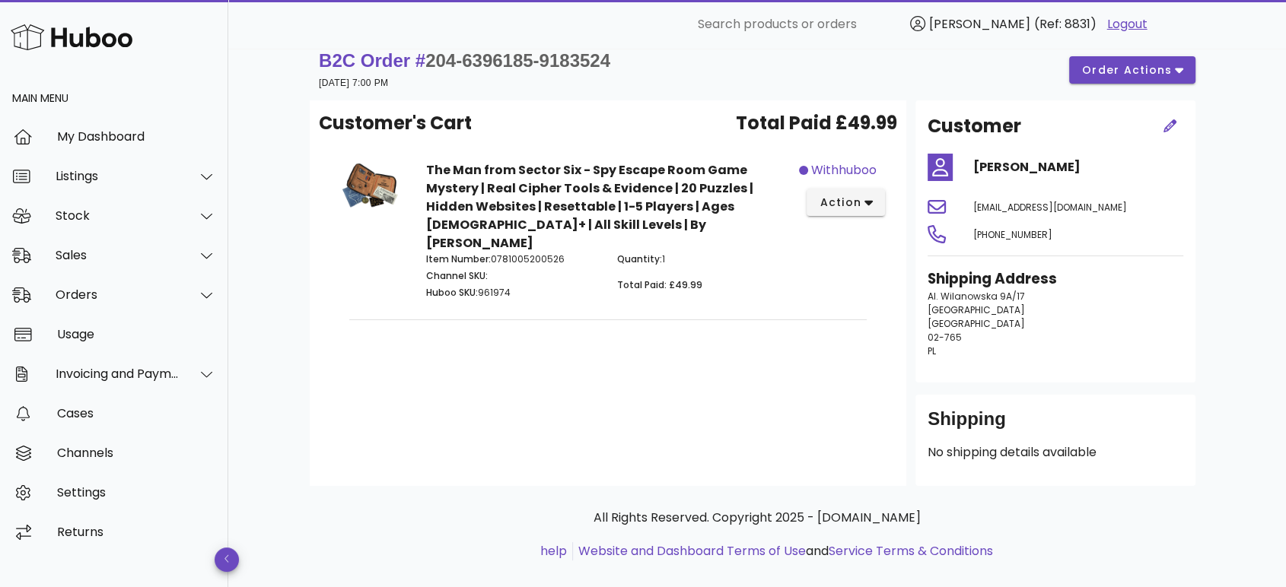
scroll to position [77, 0]
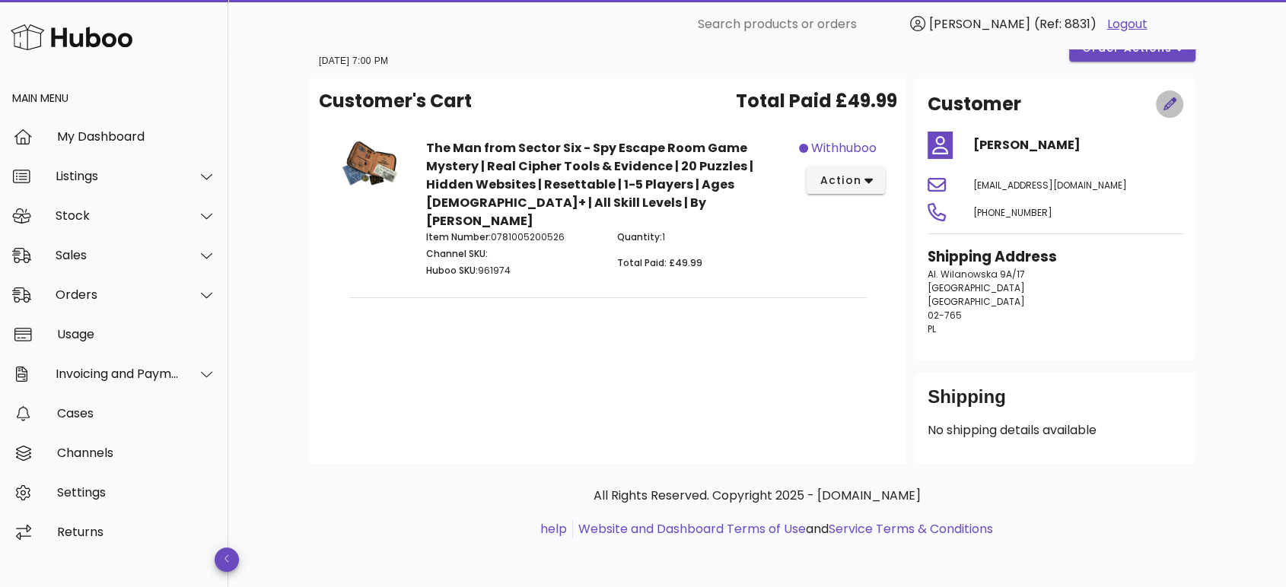
click at [1167, 97] on icon "button" at bounding box center [1170, 103] width 13 height 13
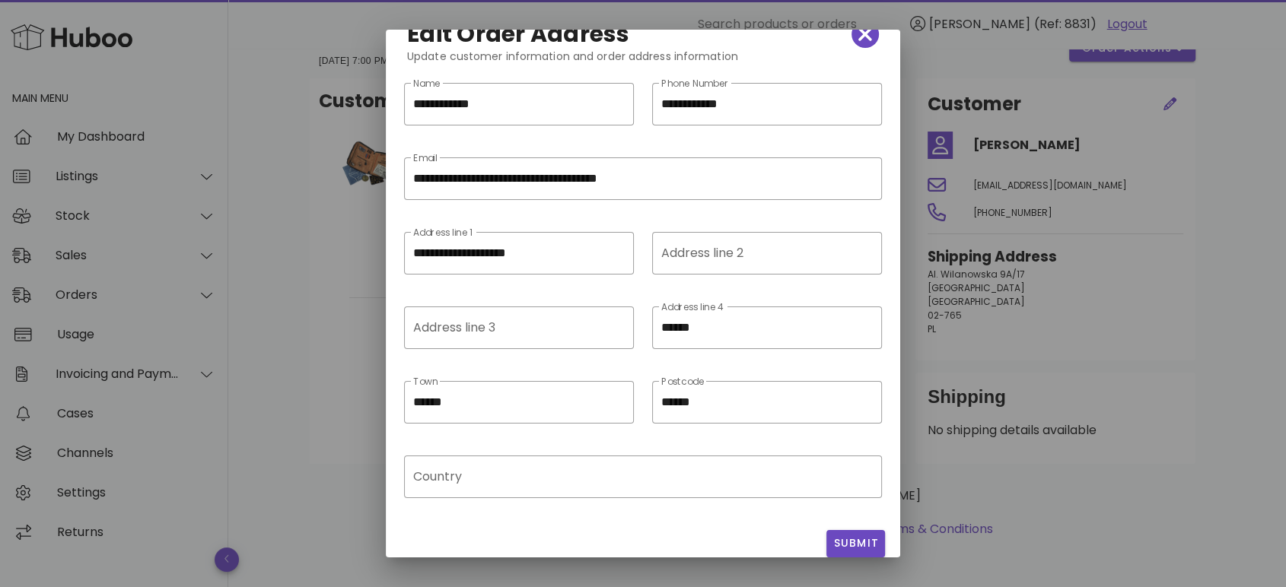
scroll to position [44, 0]
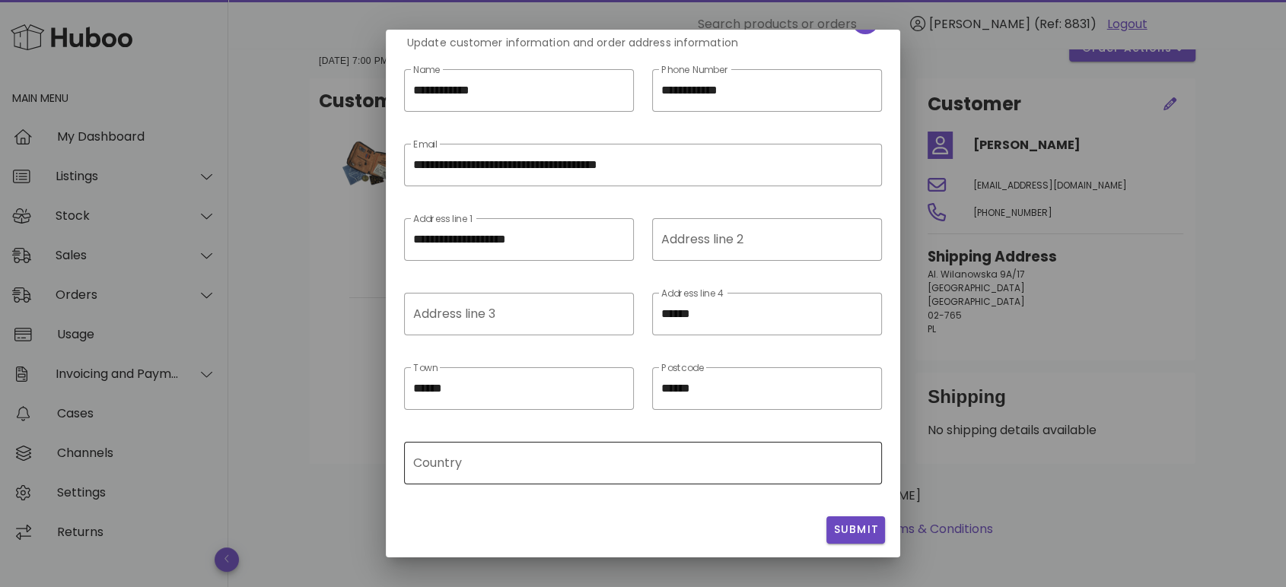
click at [439, 472] on input "Country" at bounding box center [643, 463] width 460 height 24
click at [438, 473] on input "Country" at bounding box center [643, 463] width 460 height 24
click at [447, 459] on input "Country" at bounding box center [643, 463] width 460 height 24
click at [450, 455] on input "Country" at bounding box center [643, 463] width 460 height 24
click at [715, 445] on div "Country" at bounding box center [643, 463] width 460 height 43
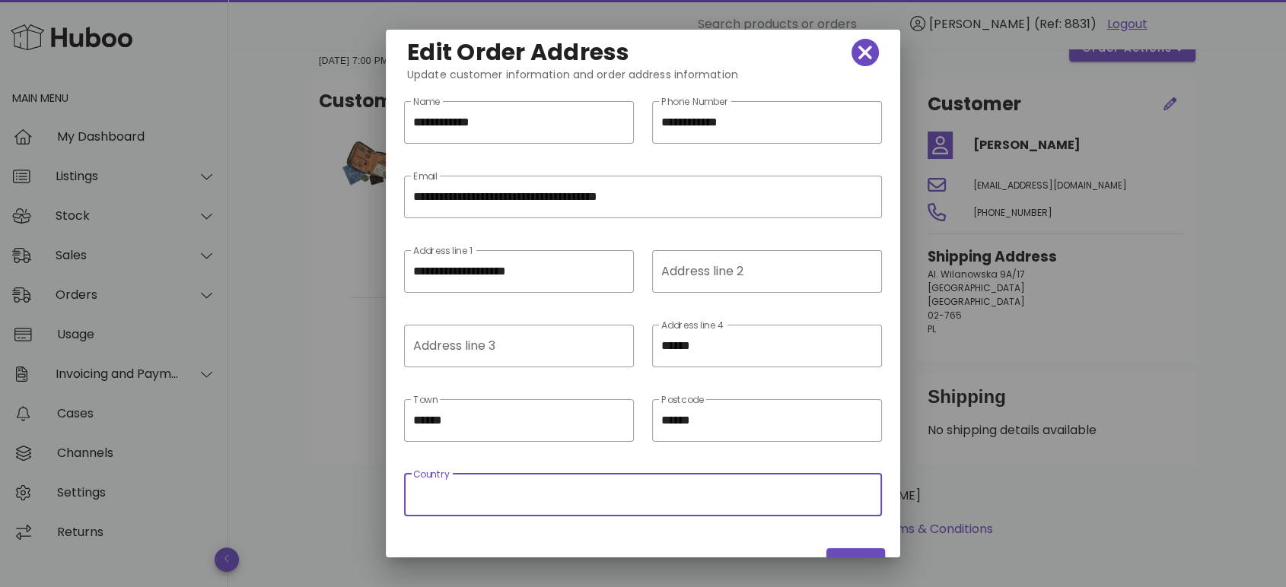
scroll to position [0, 0]
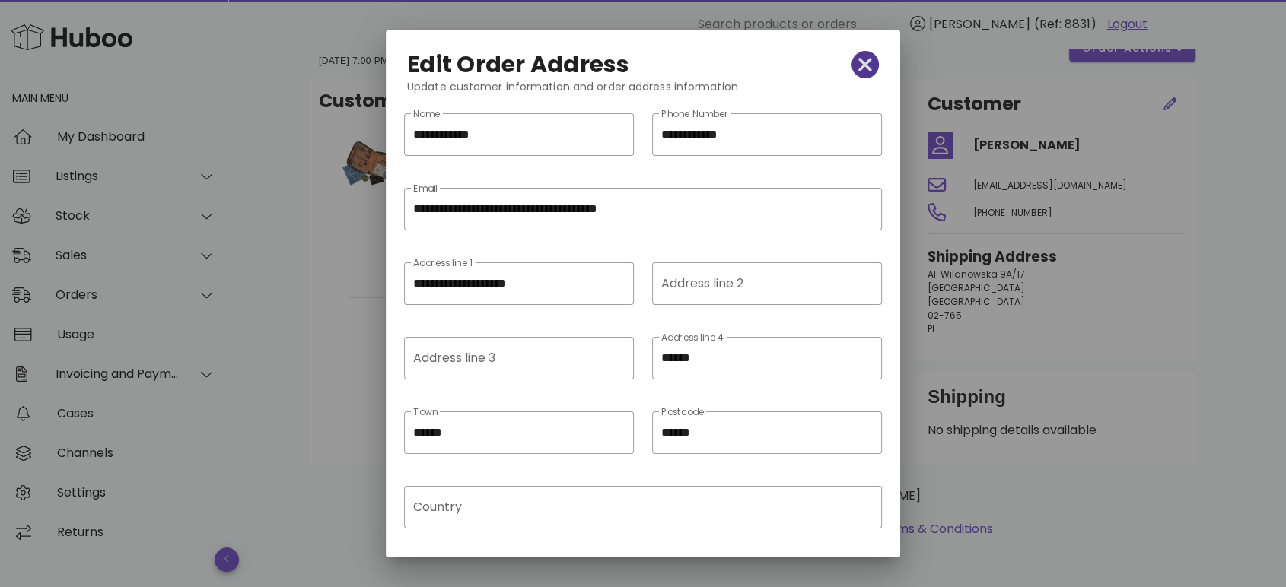
click at [858, 66] on icon "button" at bounding box center [865, 64] width 14 height 21
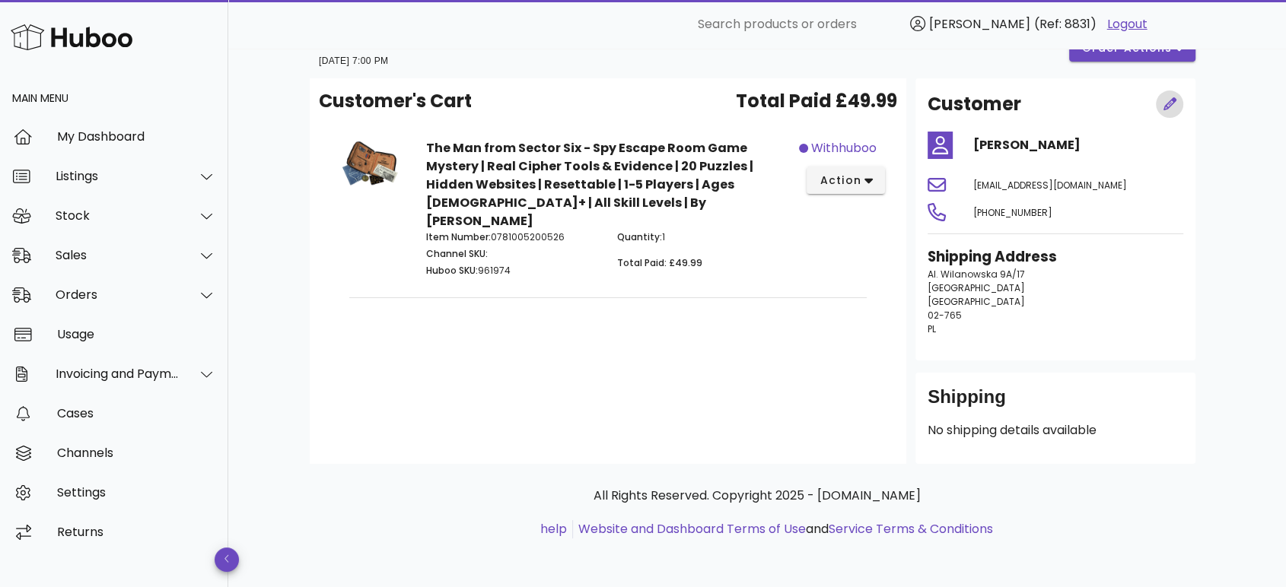
click at [1170, 97] on icon "button" at bounding box center [1171, 104] width 14 height 14
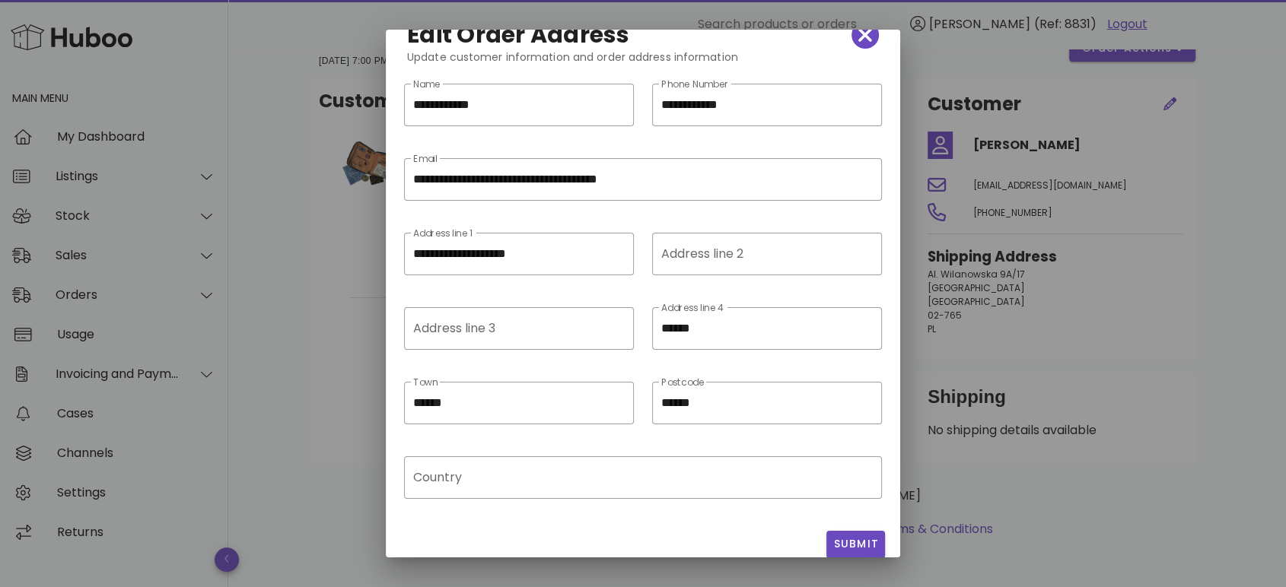
scroll to position [44, 0]
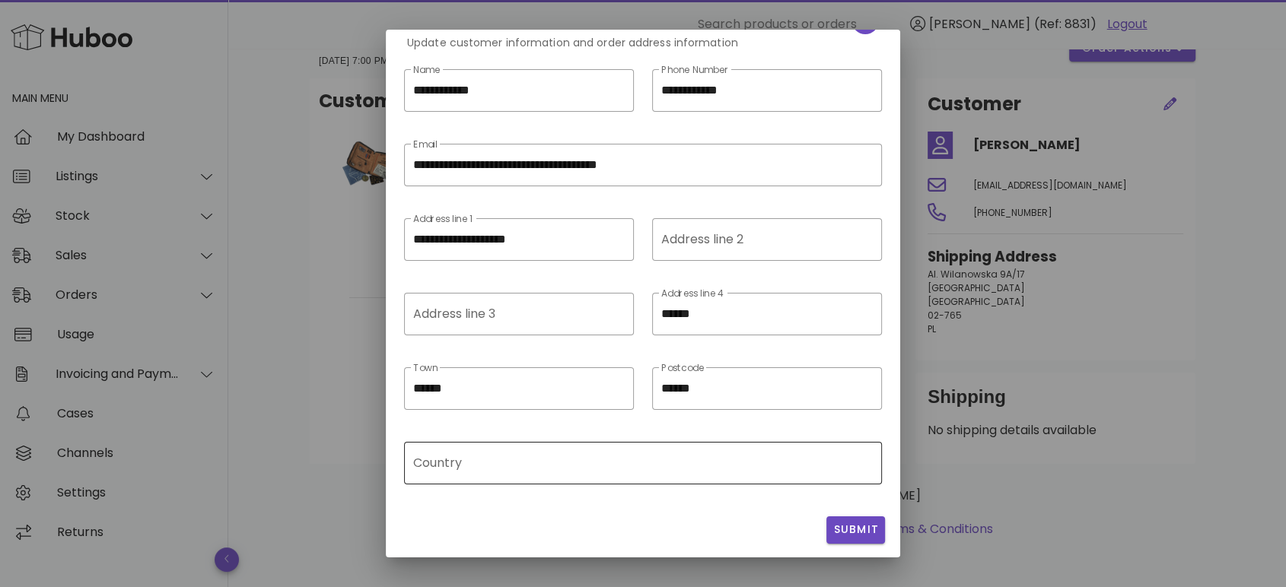
click at [582, 470] on input "Country" at bounding box center [643, 463] width 460 height 24
click at [857, 454] on input "Country" at bounding box center [643, 463] width 460 height 24
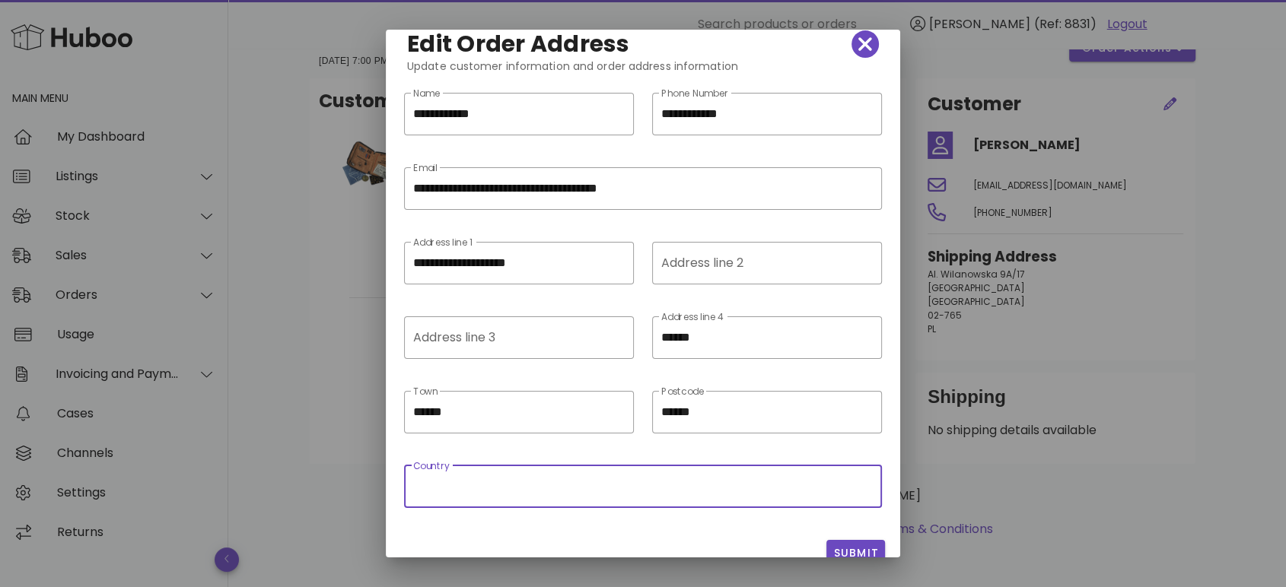
scroll to position [0, 0]
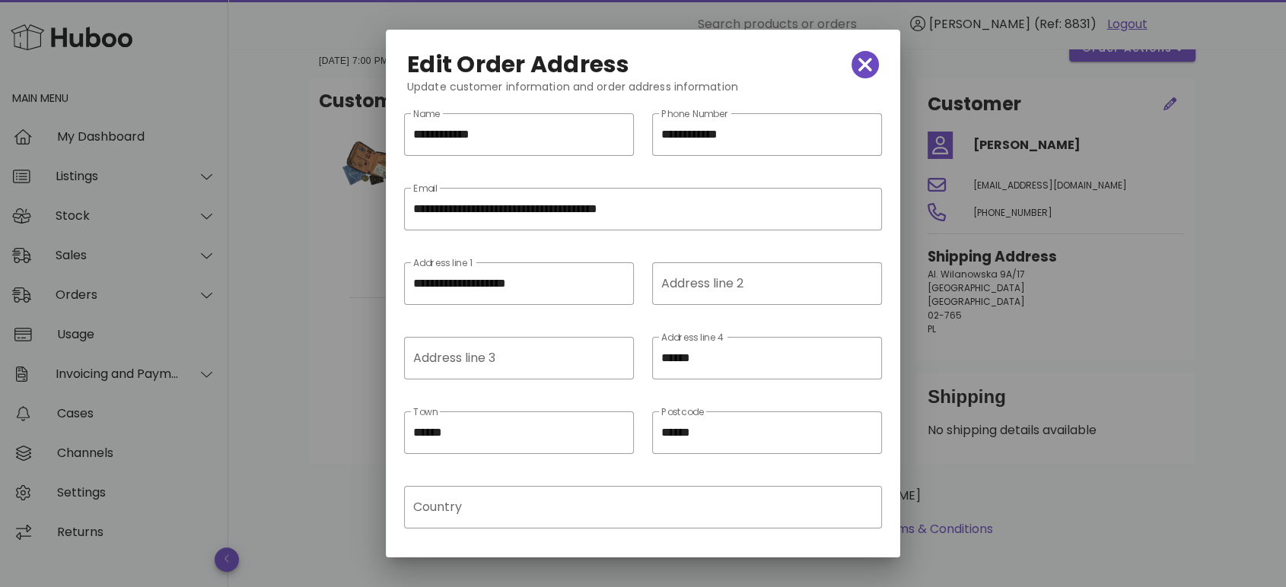
click at [866, 71] on div "Edit Order Address" at bounding box center [643, 65] width 496 height 52
click at [859, 68] on span "button" at bounding box center [865, 64] width 27 height 21
